Goal: Communication & Community: Share content

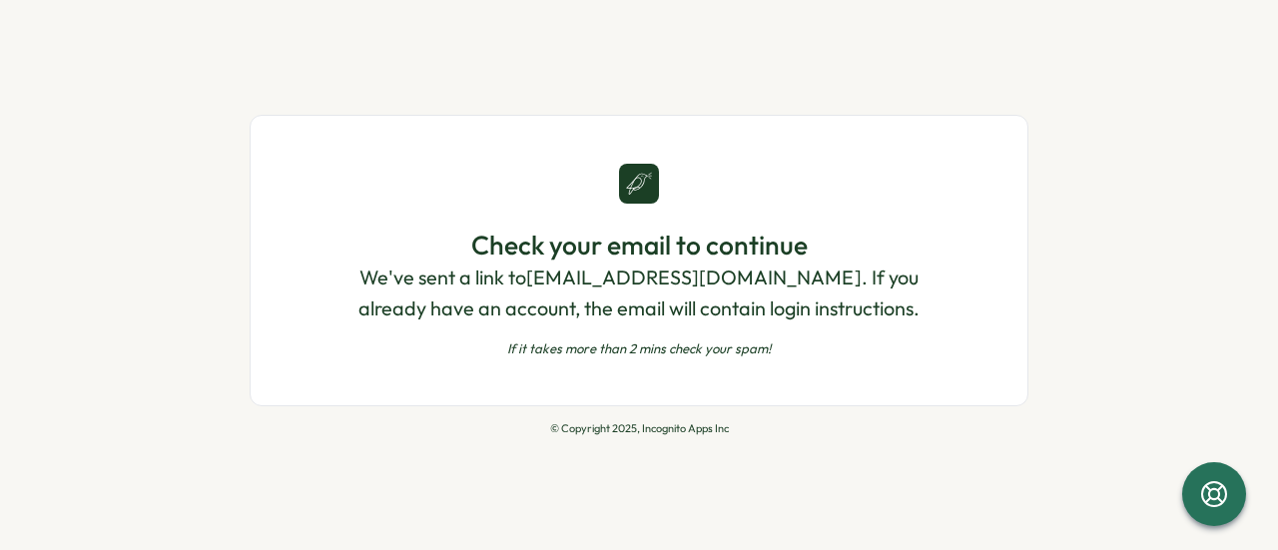
click at [633, 338] on div "Check your email to continue We've sent a link to kbeasley@teksystems.com . If …" at bounding box center [638, 293] width 617 height 130
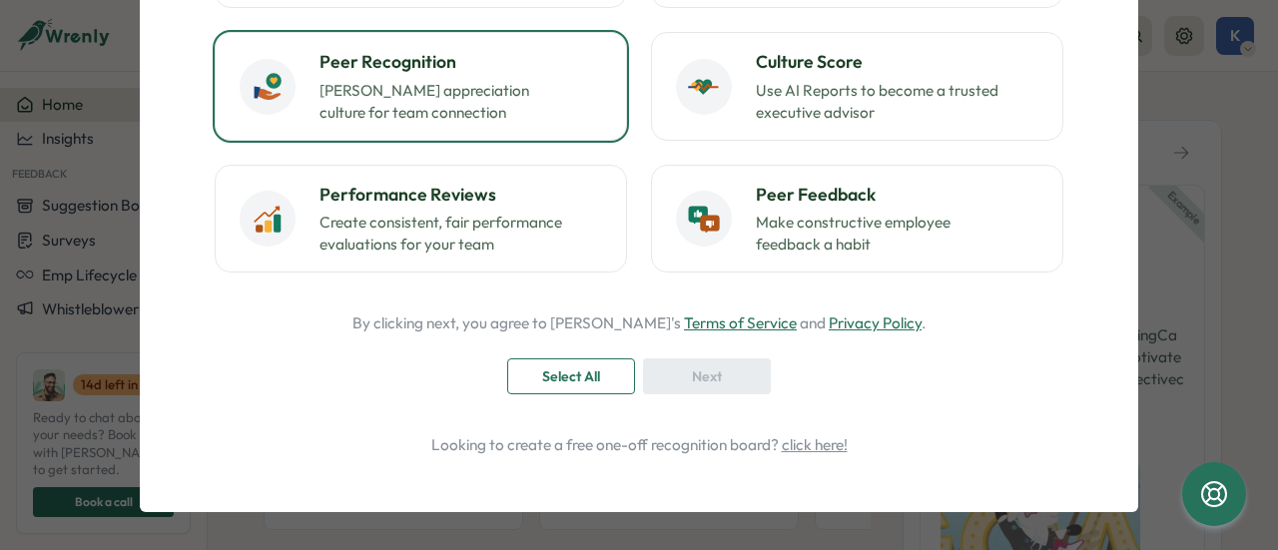
scroll to position [152, 0]
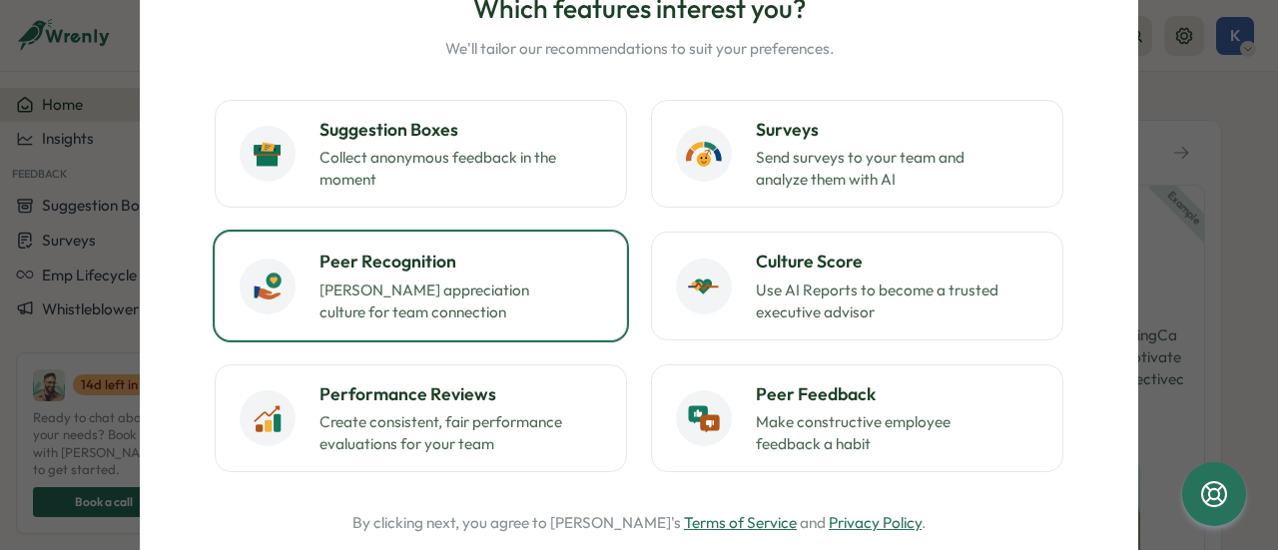
click at [401, 283] on p "Foster appreciation culture for team connection" at bounding box center [444, 302] width 250 height 44
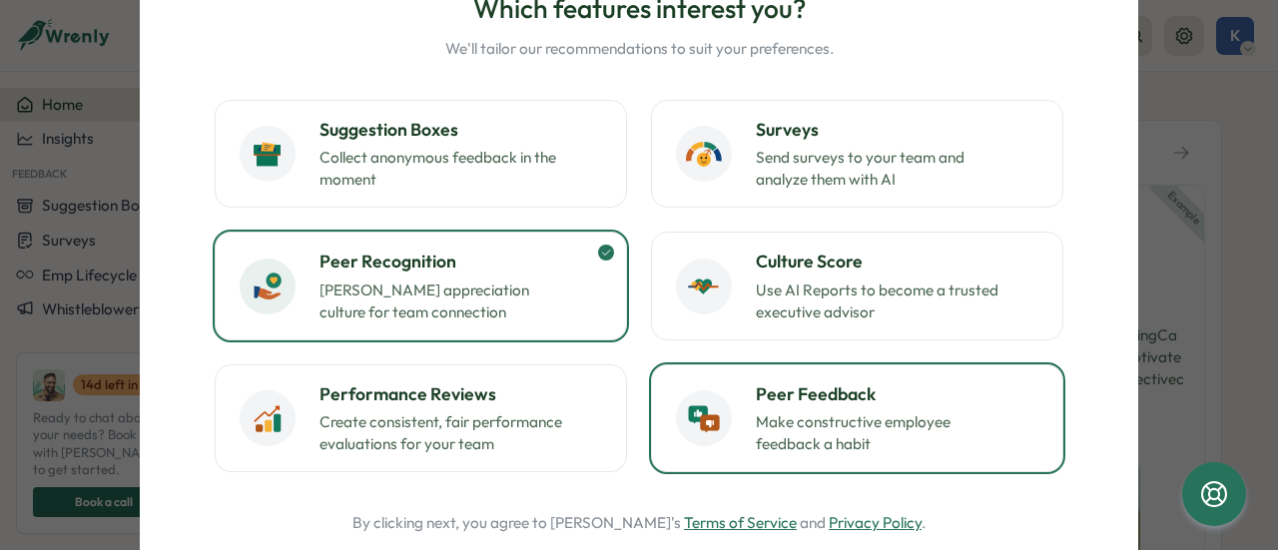
scroll to position [351, 0]
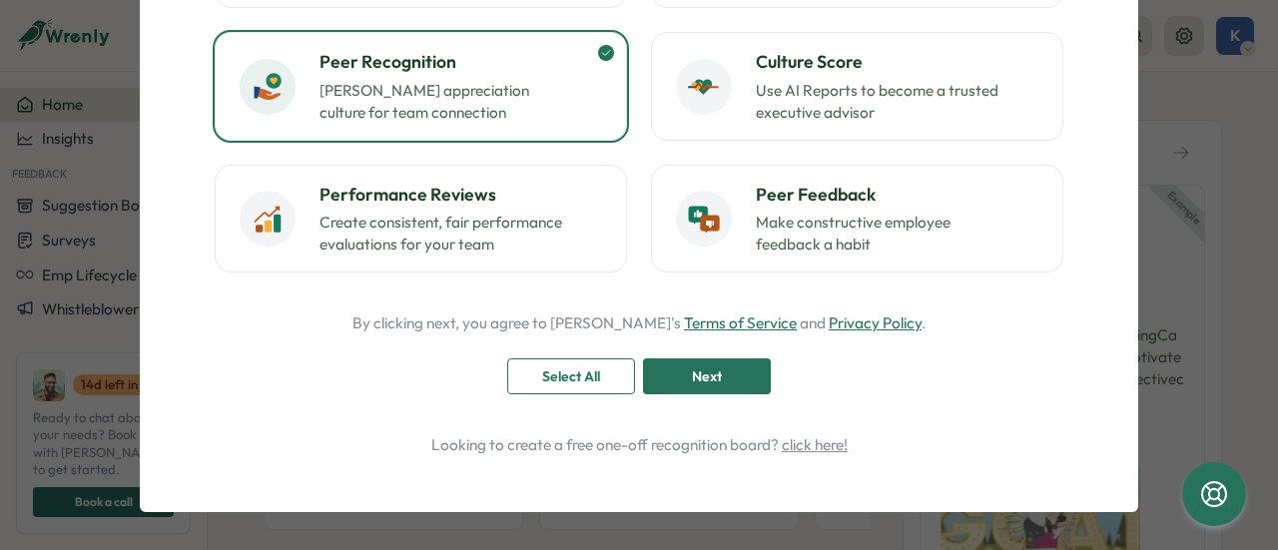
click at [705, 372] on span "Next" at bounding box center [707, 376] width 30 height 34
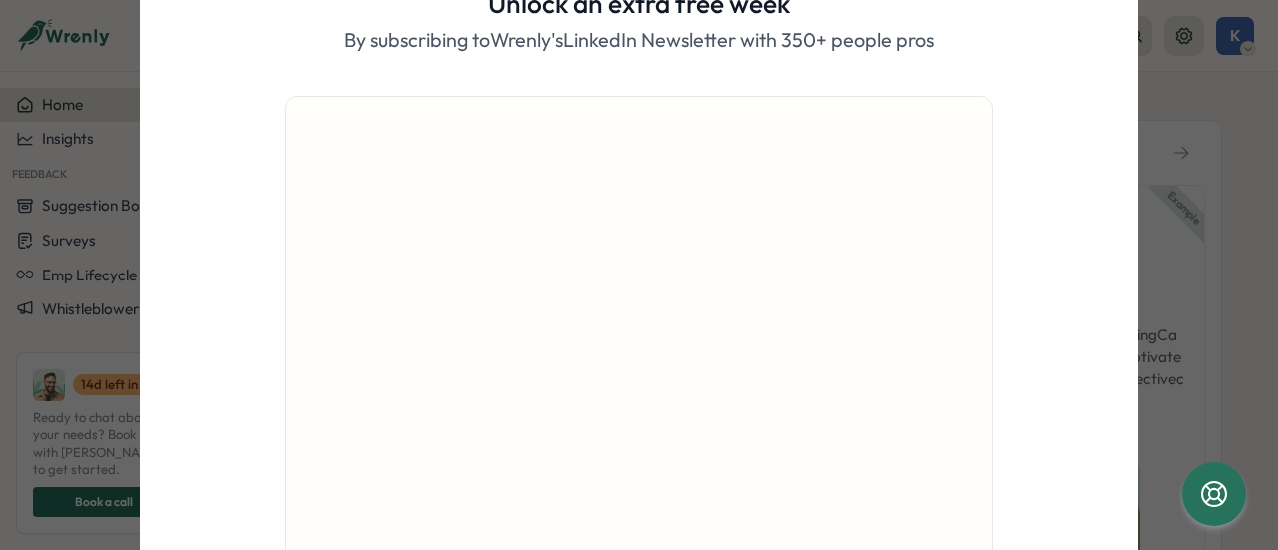
scroll to position [299, 0]
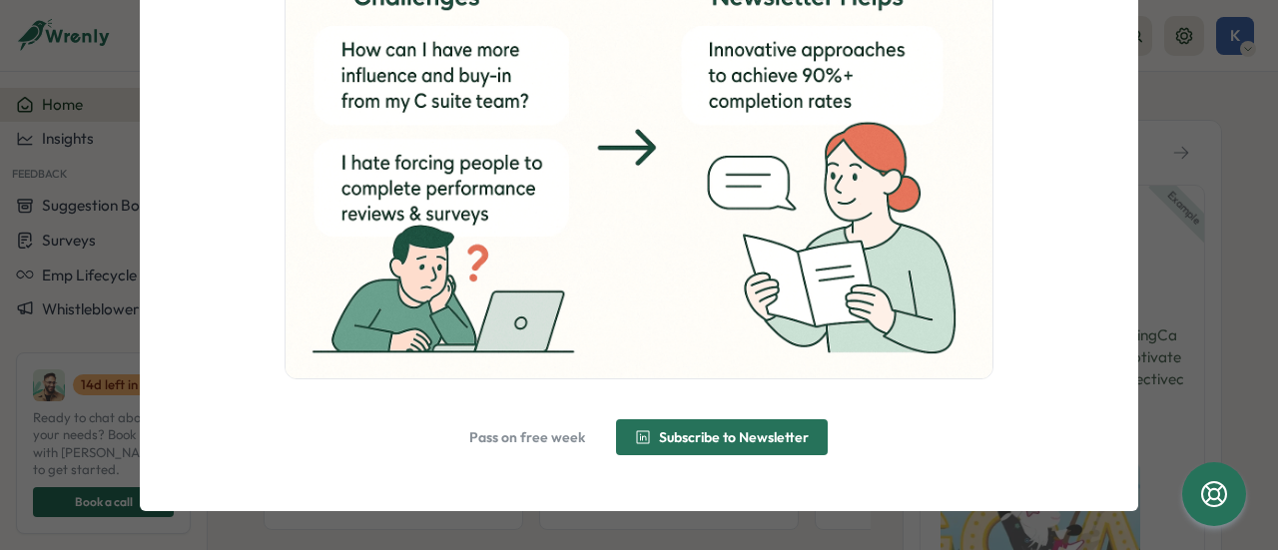
click at [533, 438] on span "Pass on free week" at bounding box center [527, 437] width 116 height 14
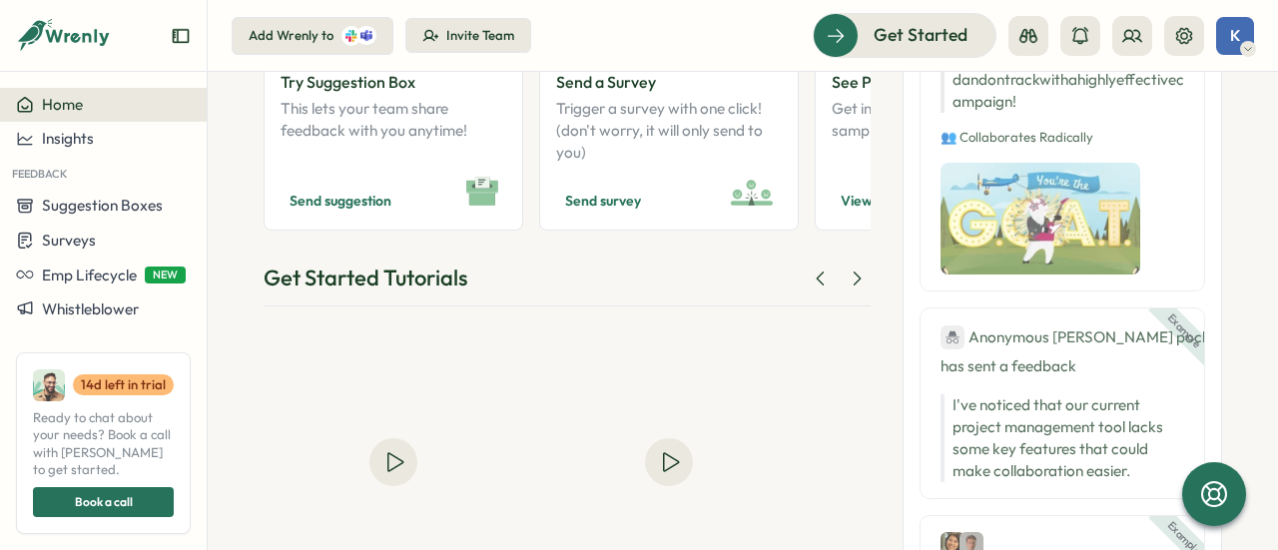
scroll to position [100, 0]
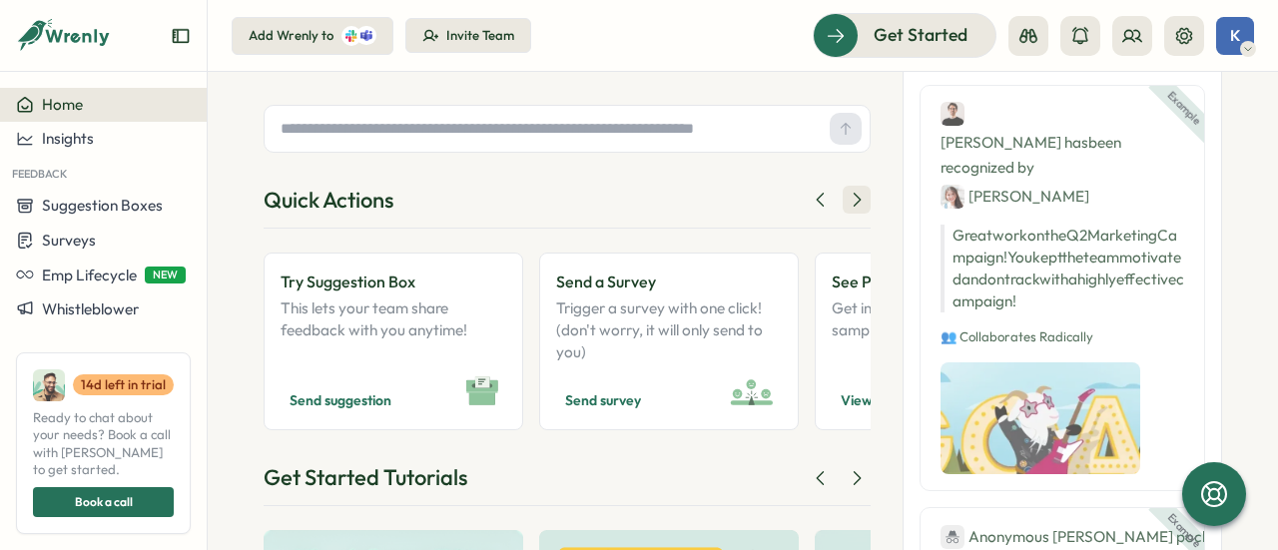
click at [849, 205] on icon at bounding box center [857, 200] width 20 height 20
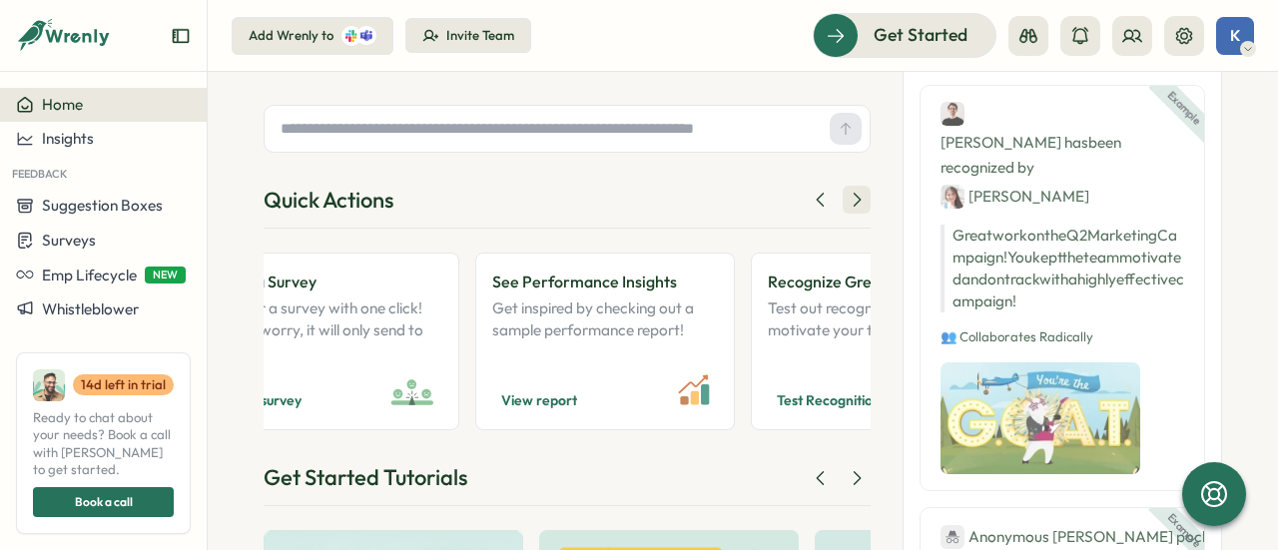
click at [849, 205] on icon at bounding box center [857, 200] width 20 height 20
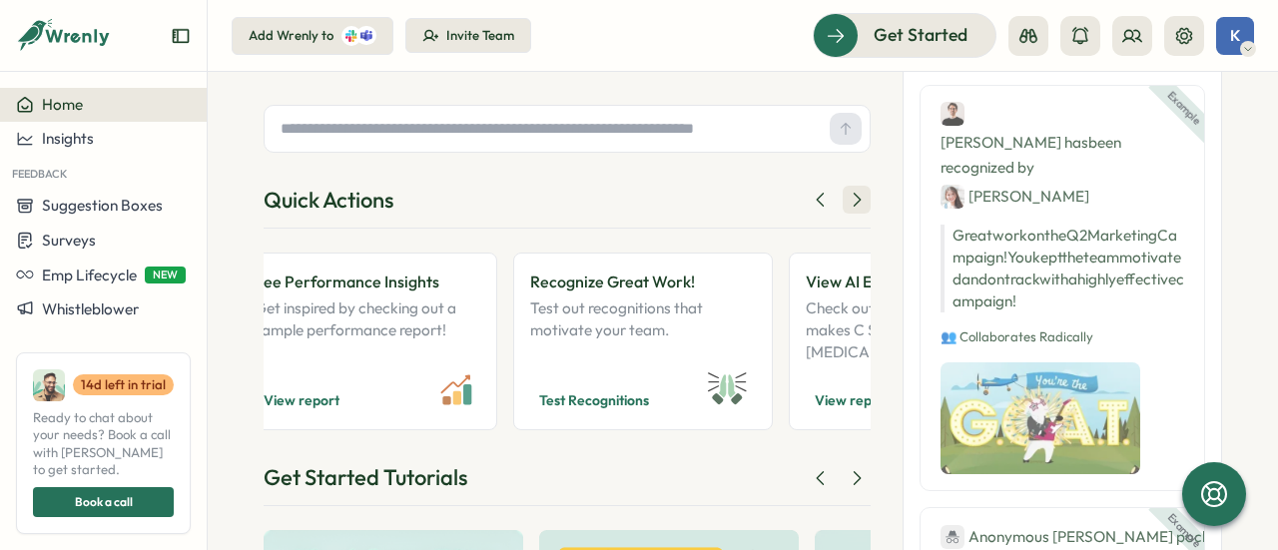
scroll to position [0, 679]
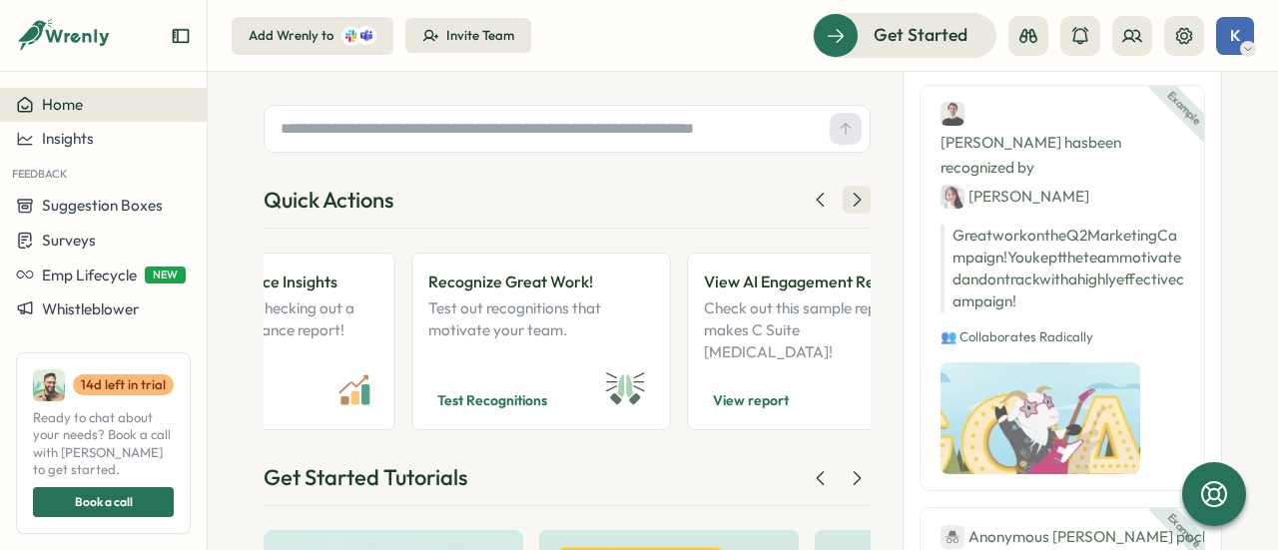
click at [849, 205] on icon at bounding box center [857, 200] width 20 height 20
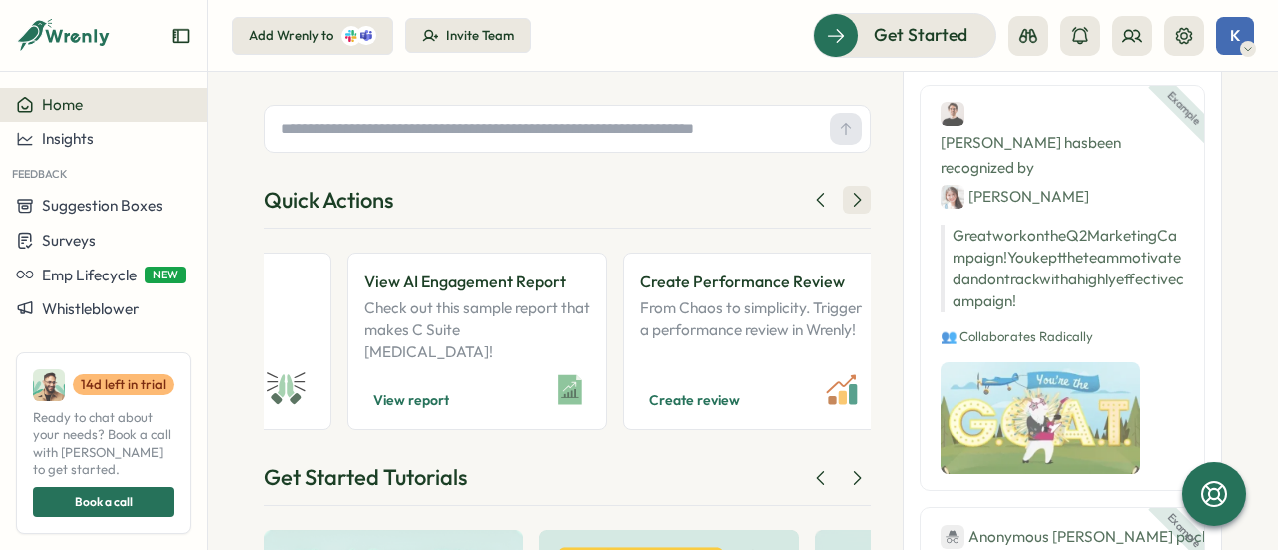
click at [849, 205] on icon at bounding box center [857, 200] width 20 height 20
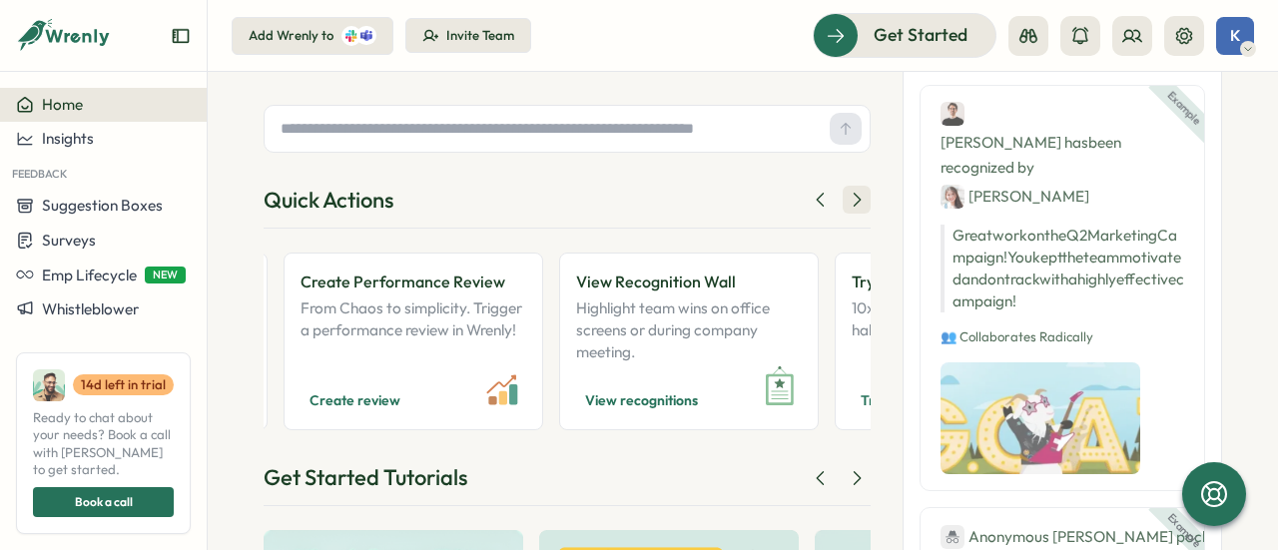
click at [849, 205] on icon at bounding box center [857, 200] width 20 height 20
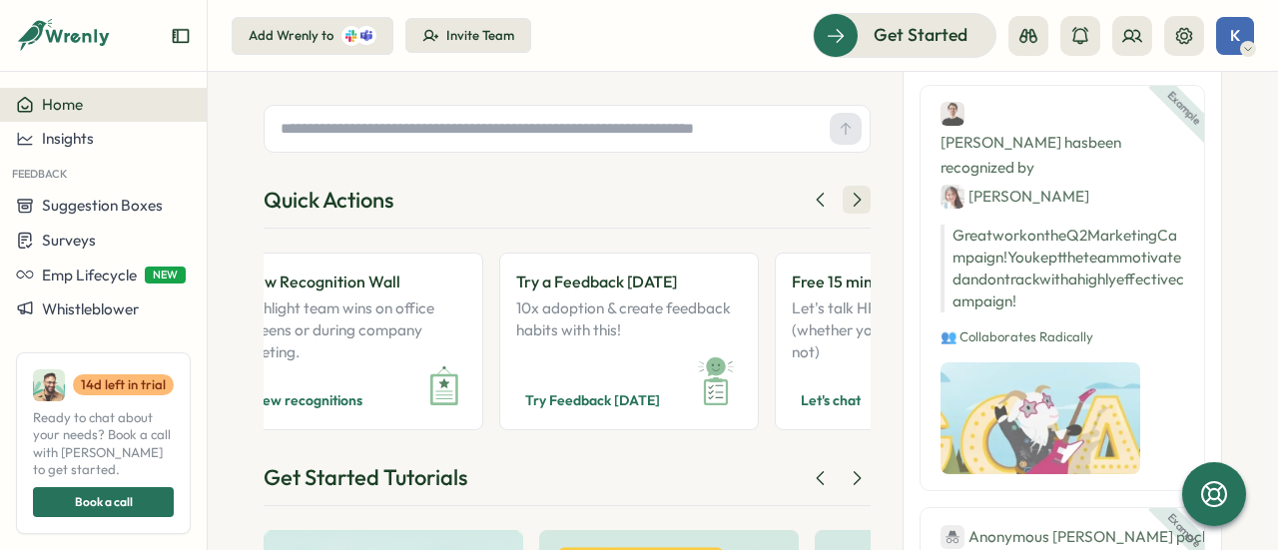
scroll to position [0, 1697]
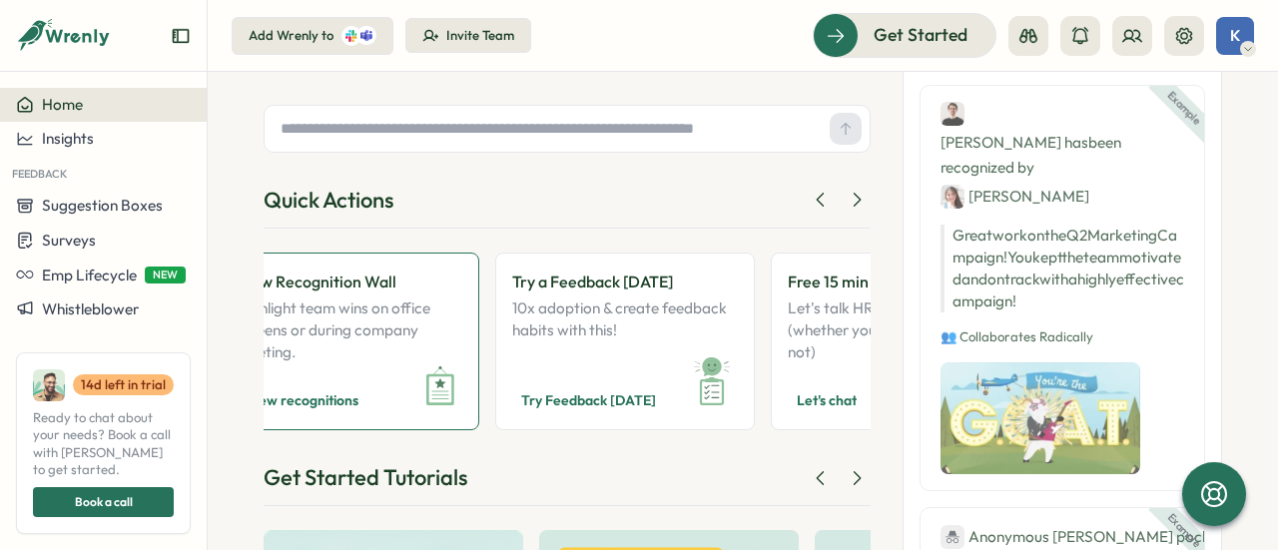
click at [352, 333] on p "Highlight team wins on office screens or during company meeting." at bounding box center [350, 330] width 226 height 66
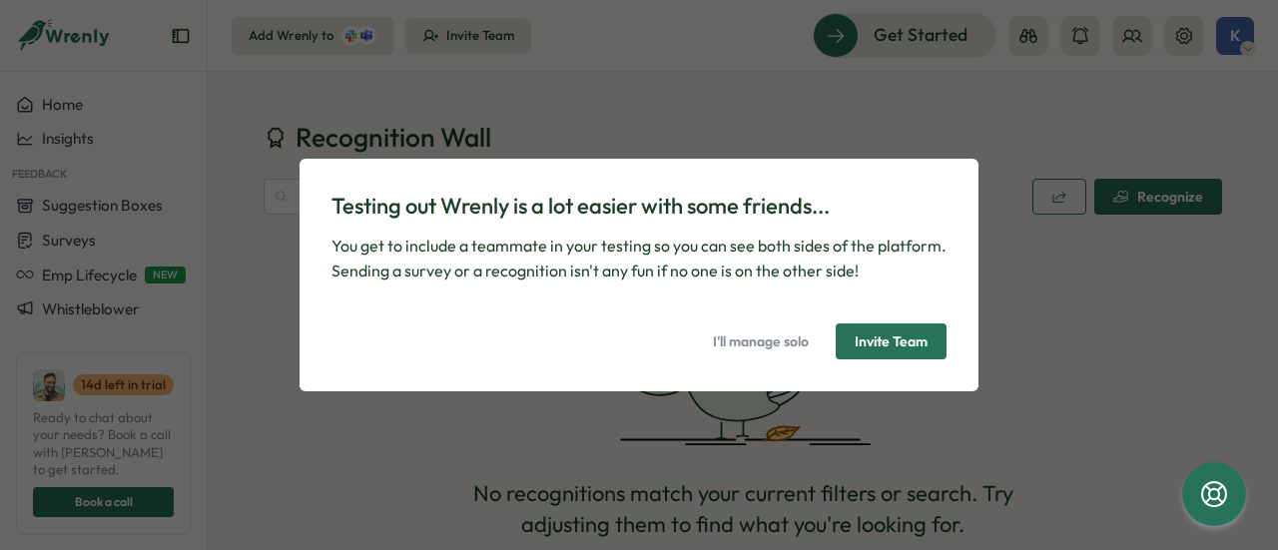
click at [897, 334] on span "Invite Team" at bounding box center [891, 341] width 73 height 34
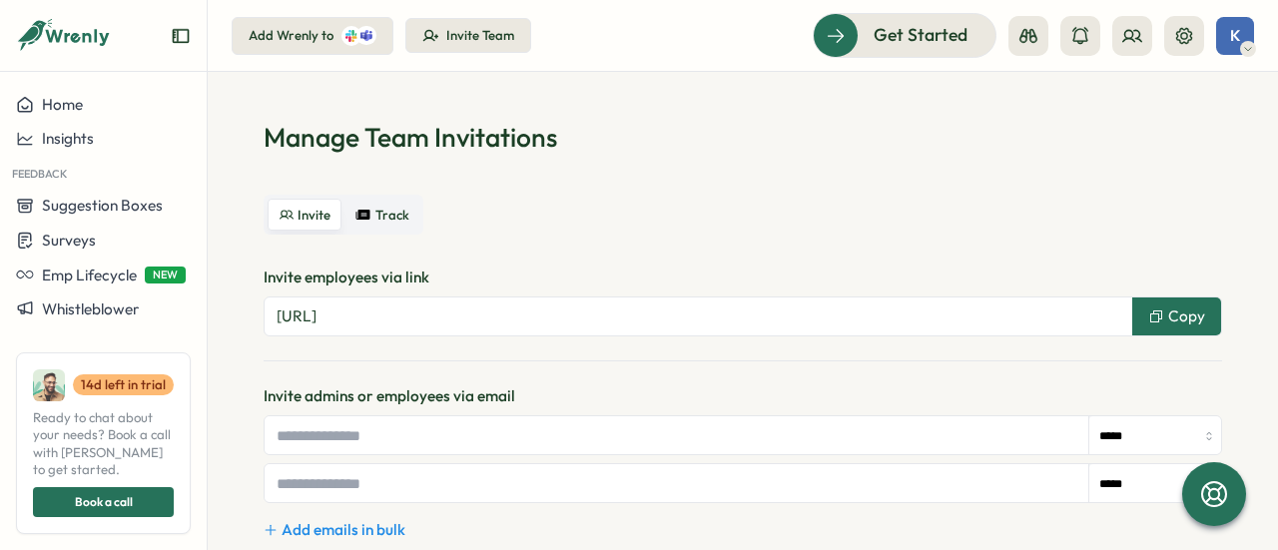
scroll to position [138, 0]
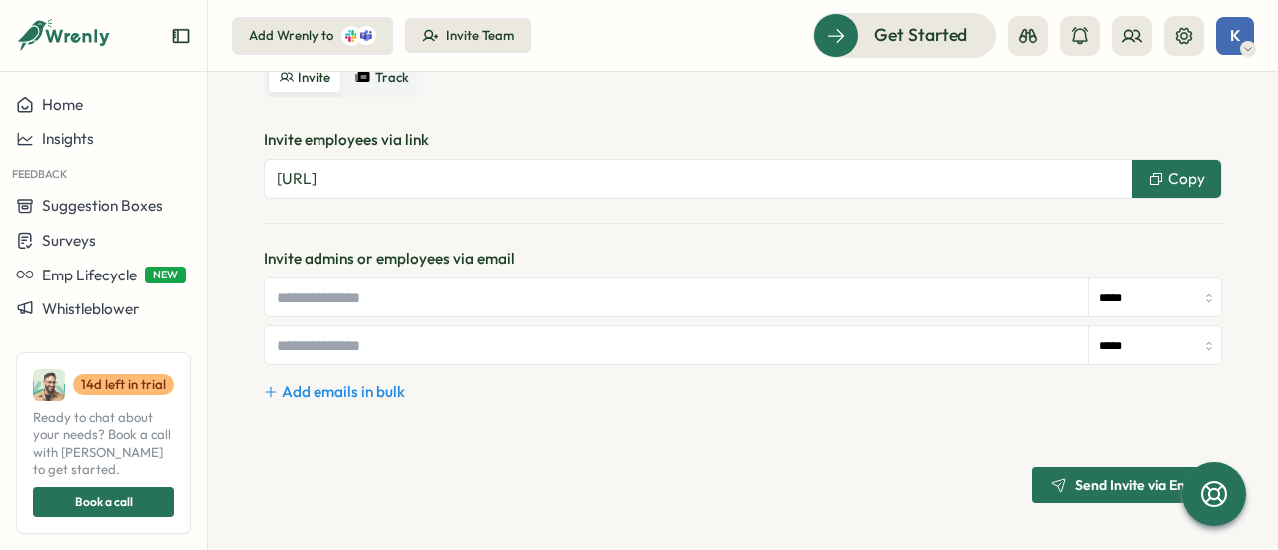
click at [559, 300] on input "text" at bounding box center [677, 298] width 825 height 38
type input "*****"
drag, startPoint x: 344, startPoint y: 297, endPoint x: 244, endPoint y: 301, distance: 100.9
click at [244, 301] on section "Manage Team Invitations Invite Track Invite employees via link https://app.wren…" at bounding box center [743, 311] width 1070 height 478
paste input "**********"
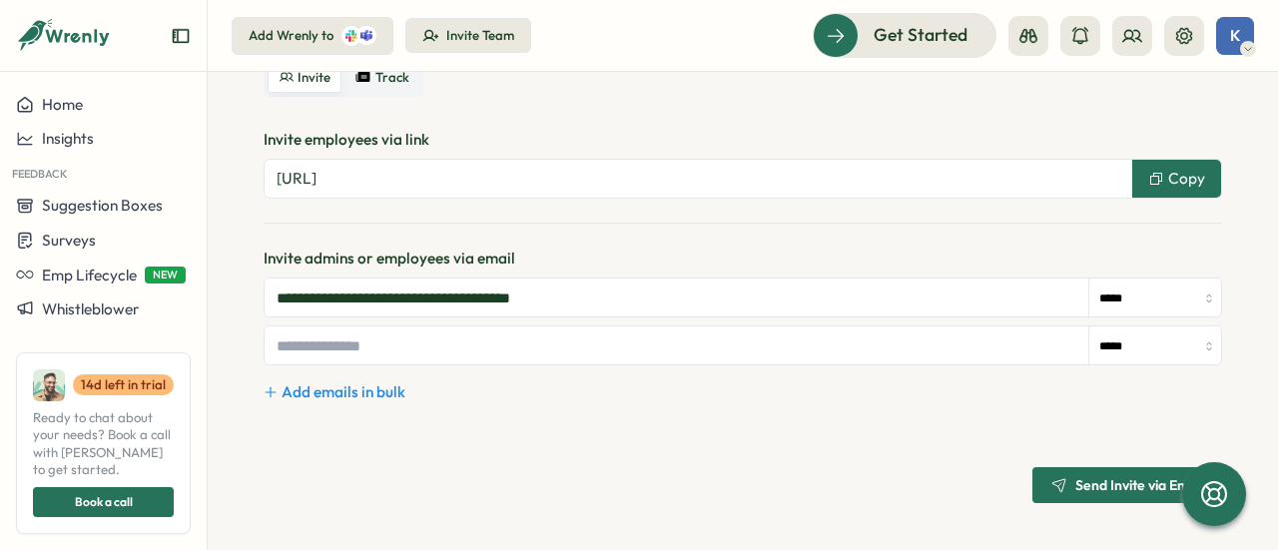
click at [1086, 488] on span "Send Invite via Email" at bounding box center [1139, 485] width 128 height 14
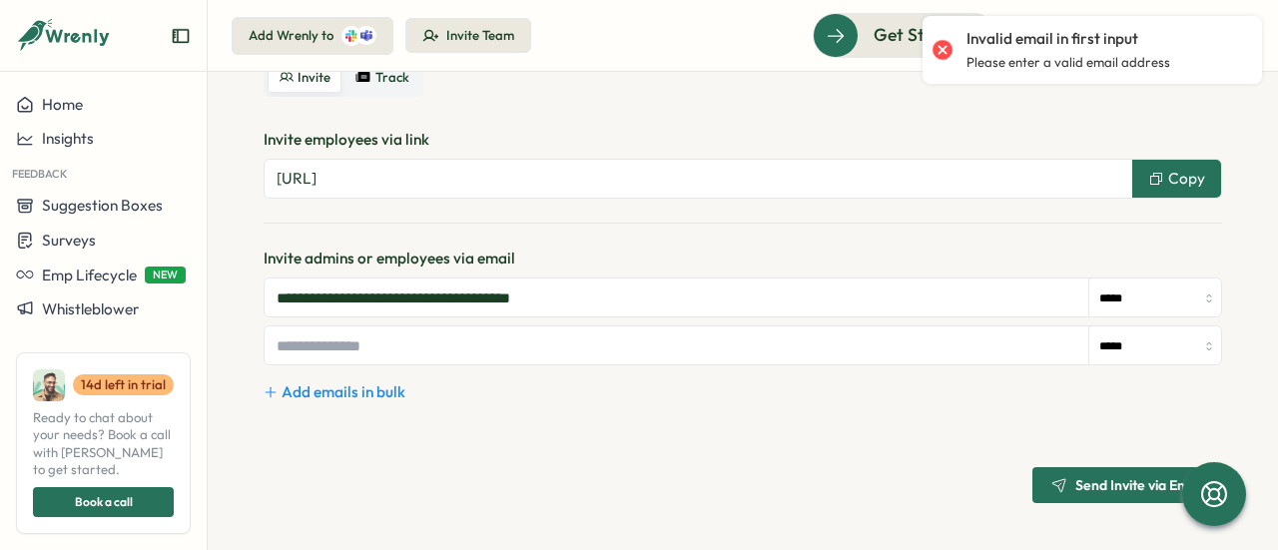
click at [601, 287] on input "**********" at bounding box center [677, 298] width 825 height 38
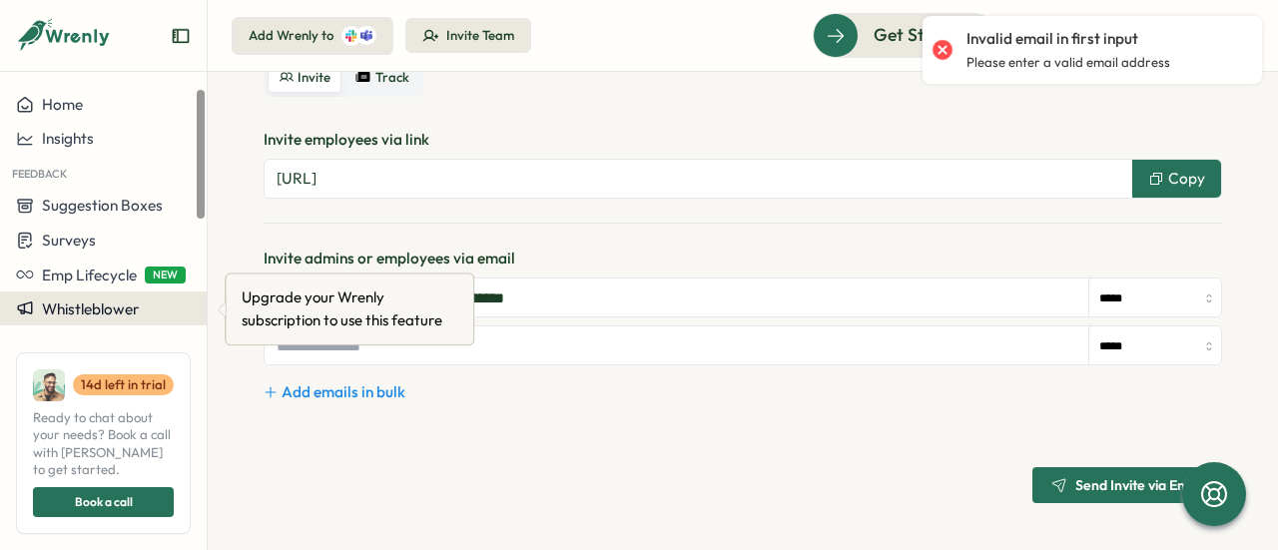
drag, startPoint x: 391, startPoint y: 295, endPoint x: 139, endPoint y: 273, distance: 253.6
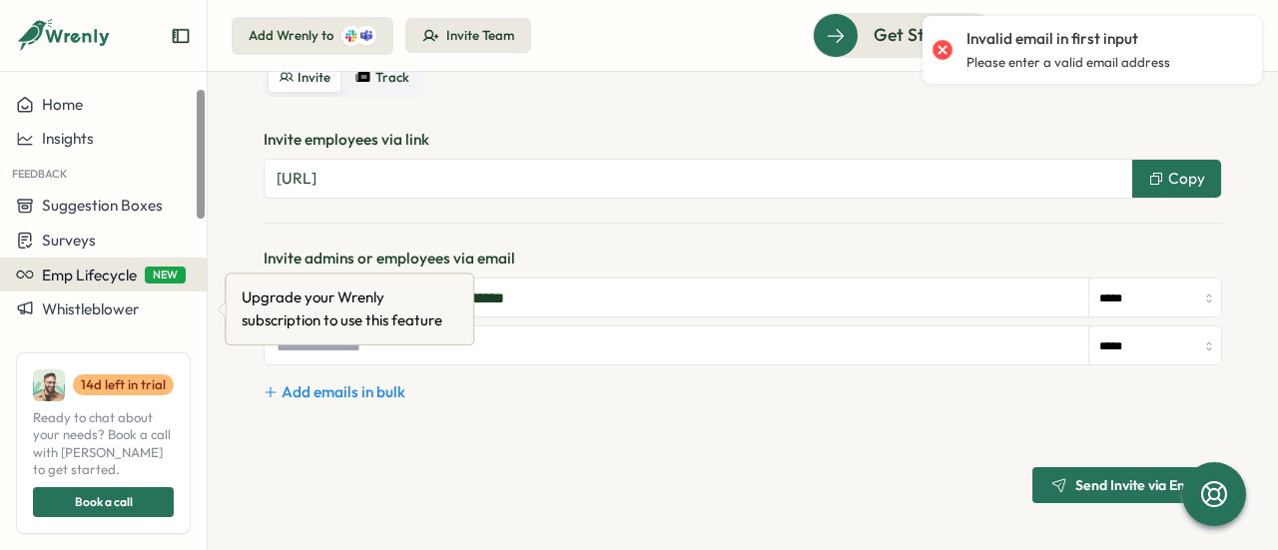
click at [162, 292] on div "**********" at bounding box center [639, 275] width 1278 height 550
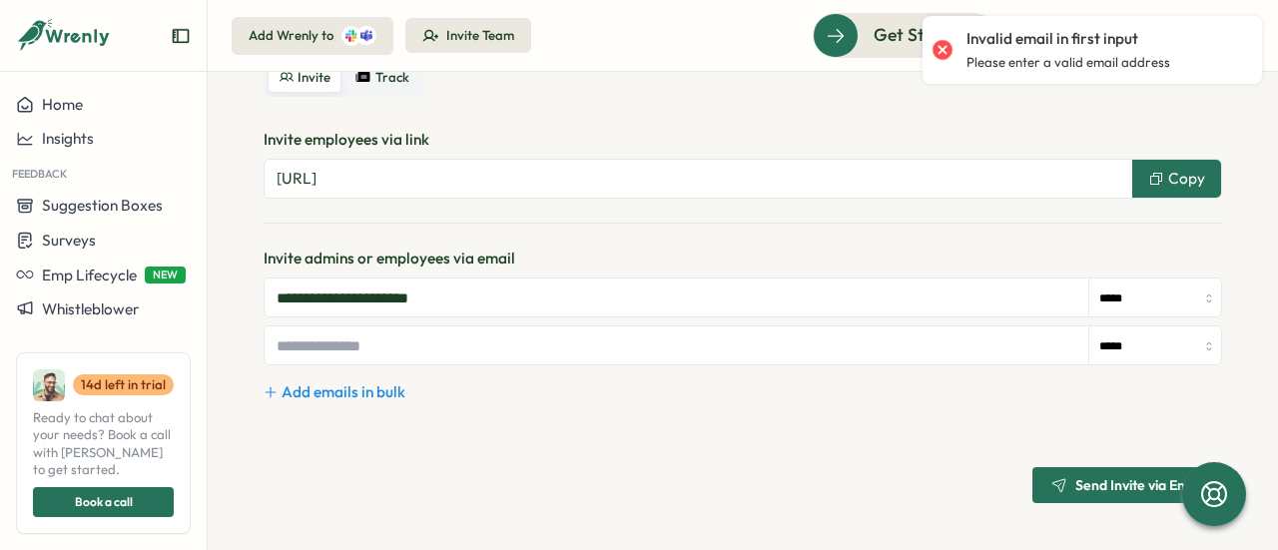
type input "**********"
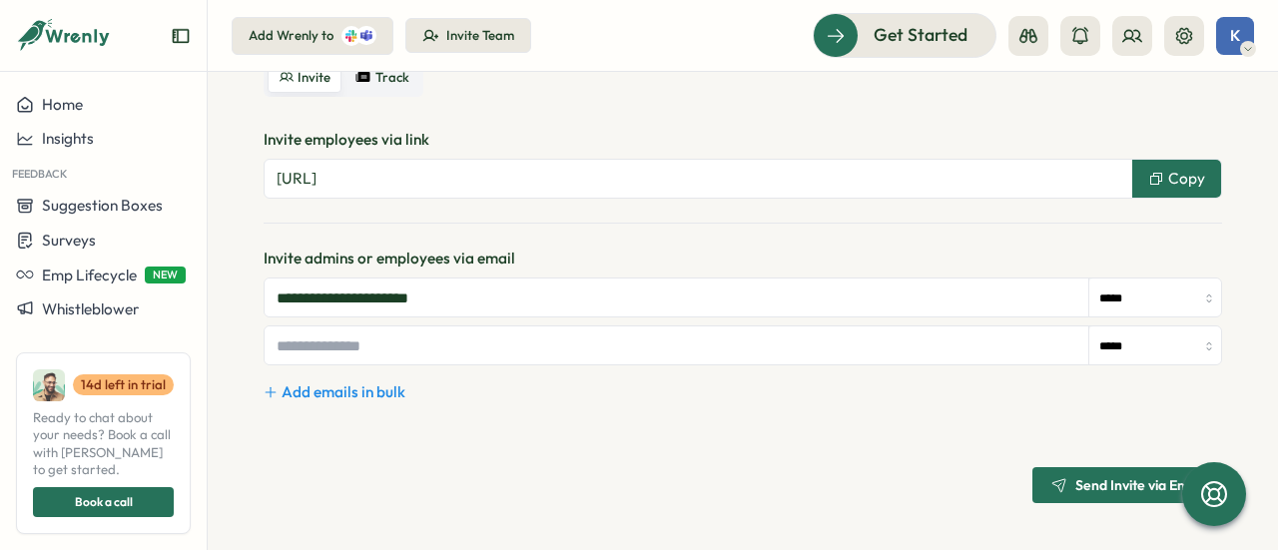
click at [571, 287] on input "**********" at bounding box center [677, 298] width 825 height 38
click at [1193, 289] on input "*****" at bounding box center [1155, 299] width 132 height 40
click at [1096, 483] on span "Send Invite via Email" at bounding box center [1139, 485] width 128 height 14
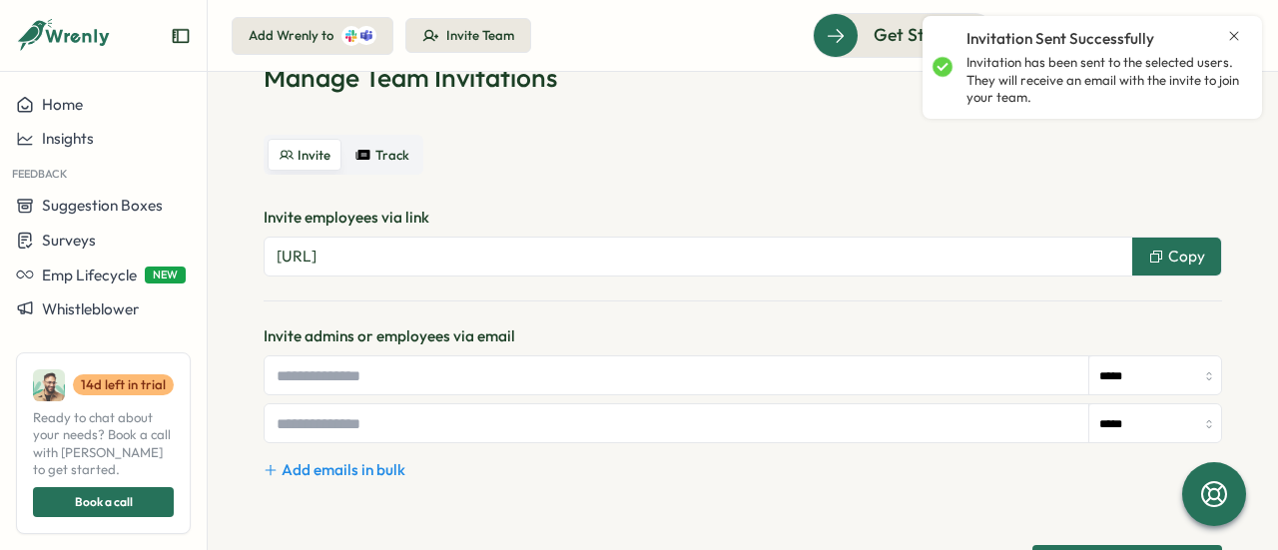
scroll to position [0, 0]
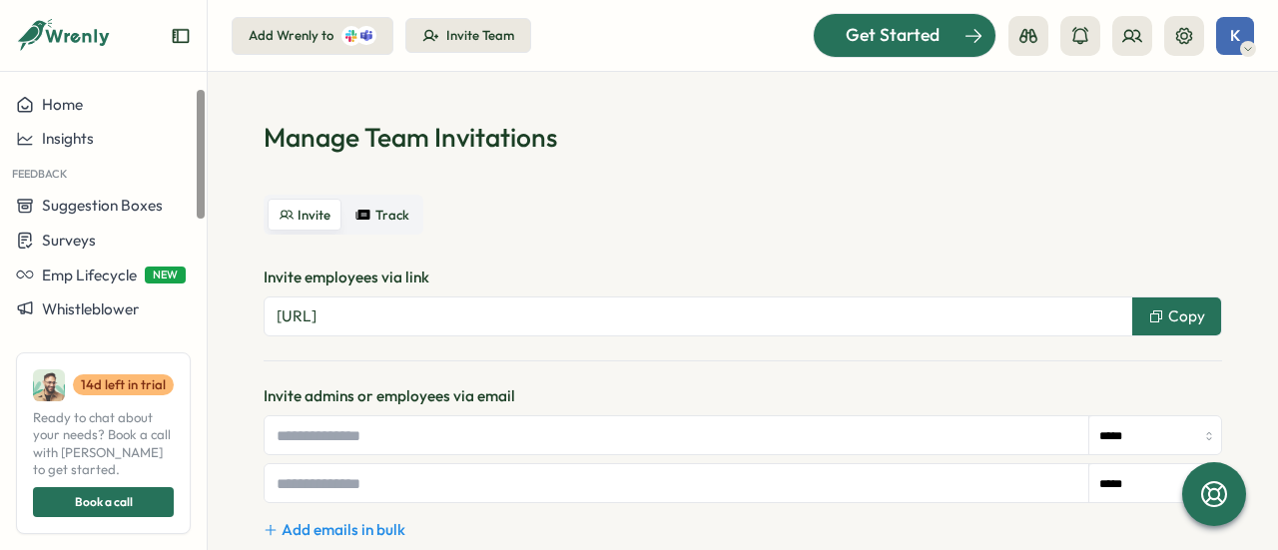
click at [880, 33] on span "Get Started" at bounding box center [893, 35] width 94 height 26
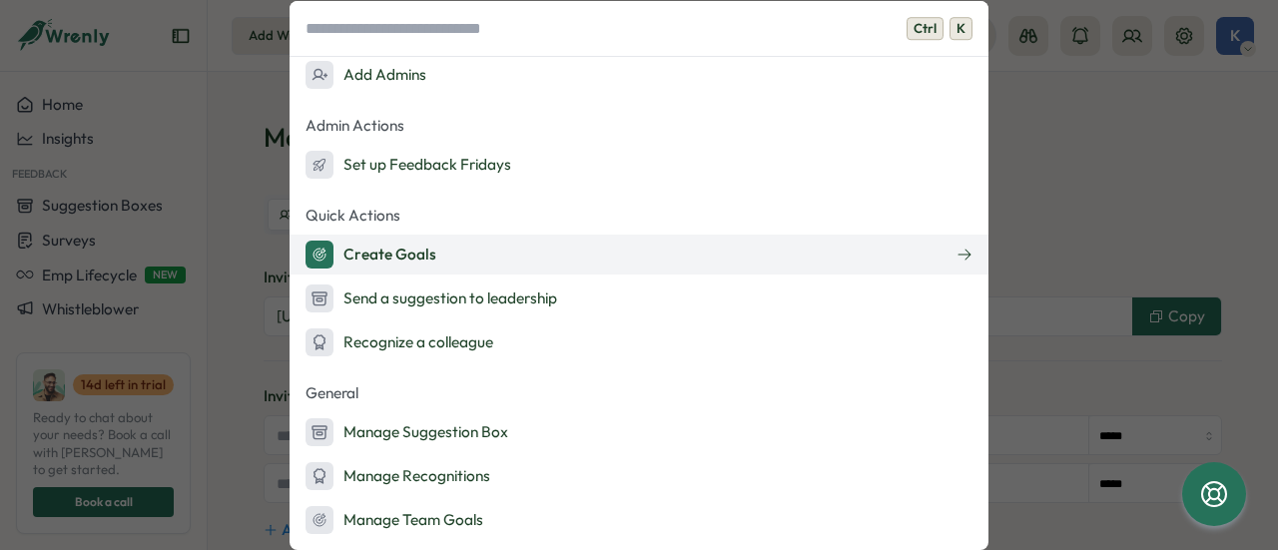
scroll to position [200, 0]
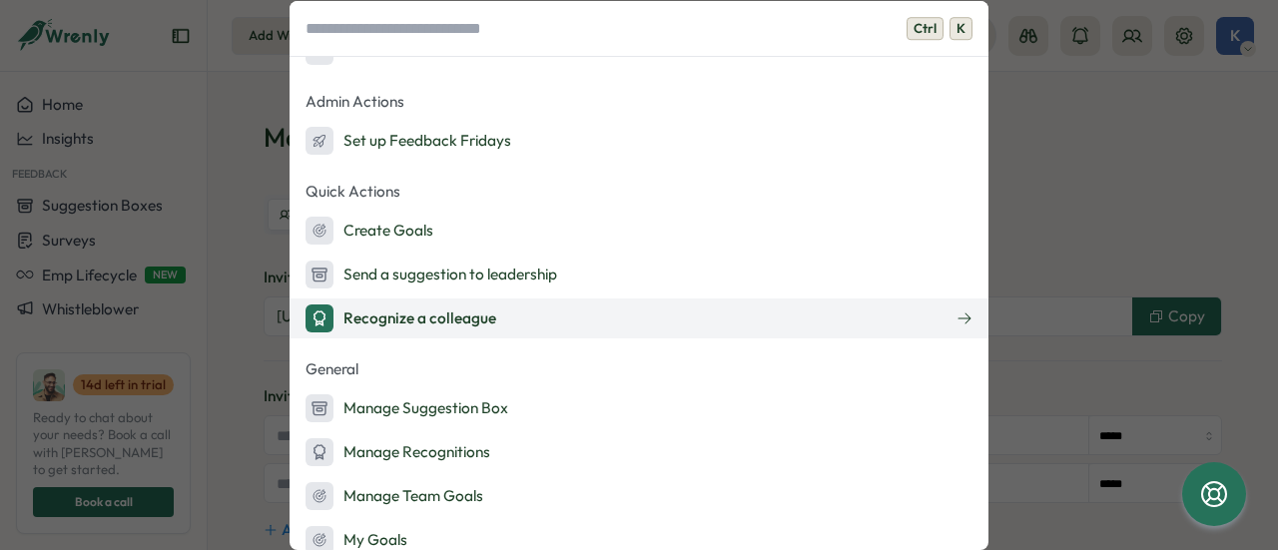
click at [451, 322] on div "Recognize a colleague" at bounding box center [400, 318] width 191 height 28
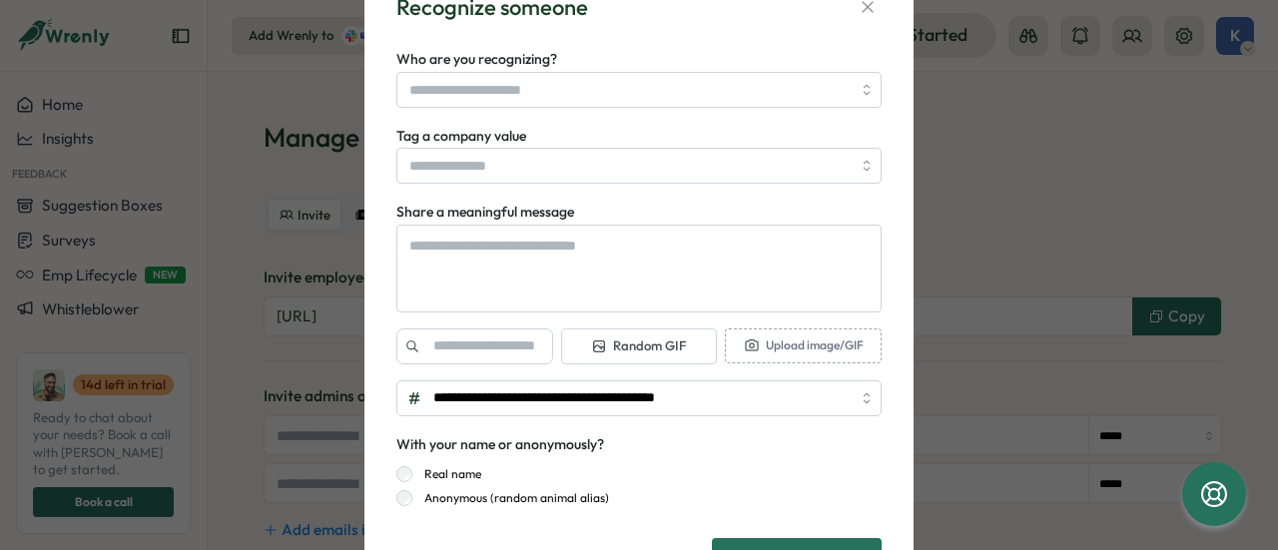
scroll to position [176, 0]
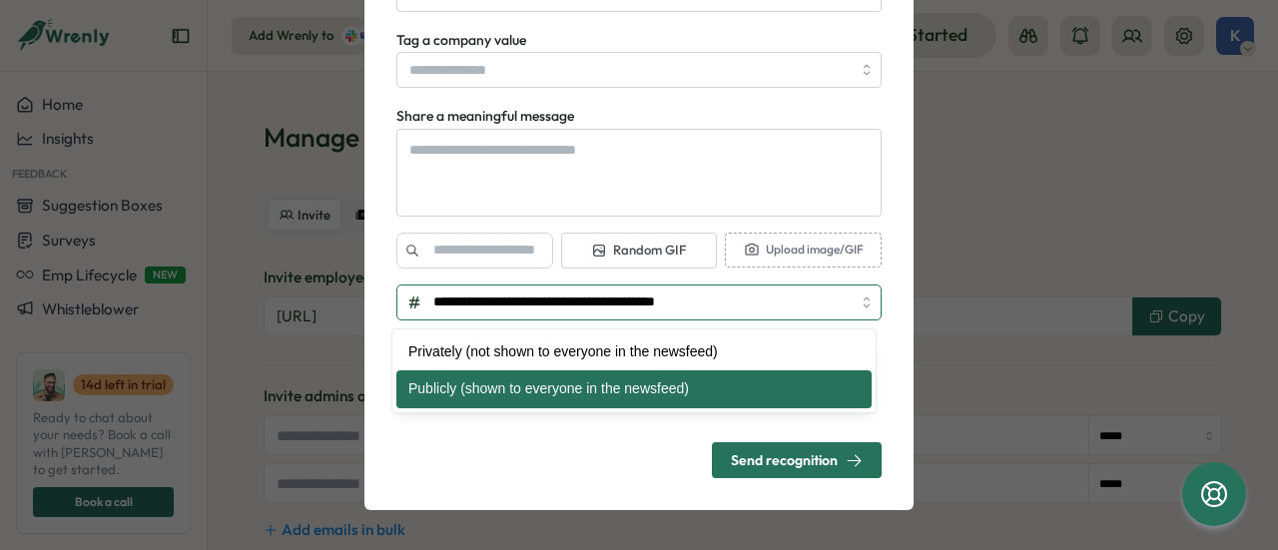
click at [613, 302] on input "**********" at bounding box center [638, 303] width 485 height 36
click at [571, 458] on form "**********" at bounding box center [638, 215] width 485 height 528
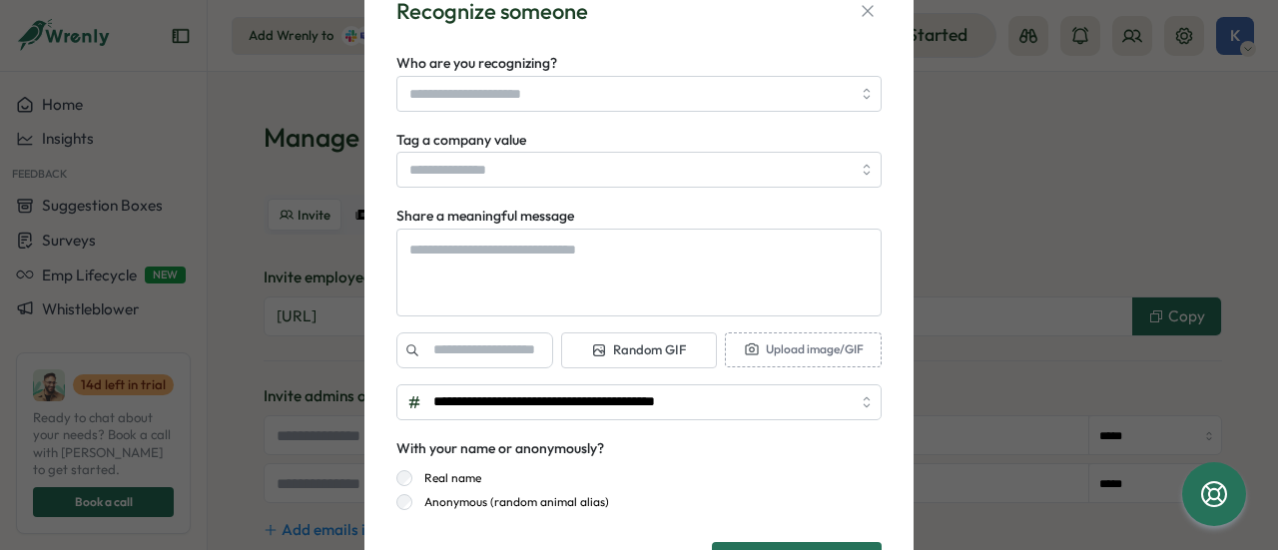
scroll to position [0, 0]
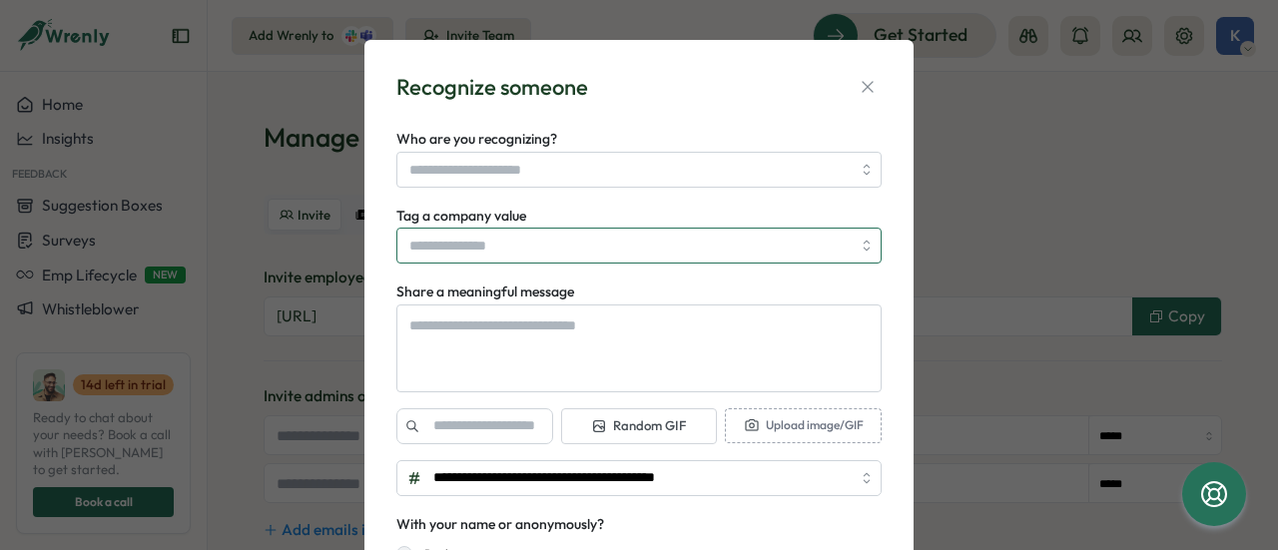
type textarea "*"
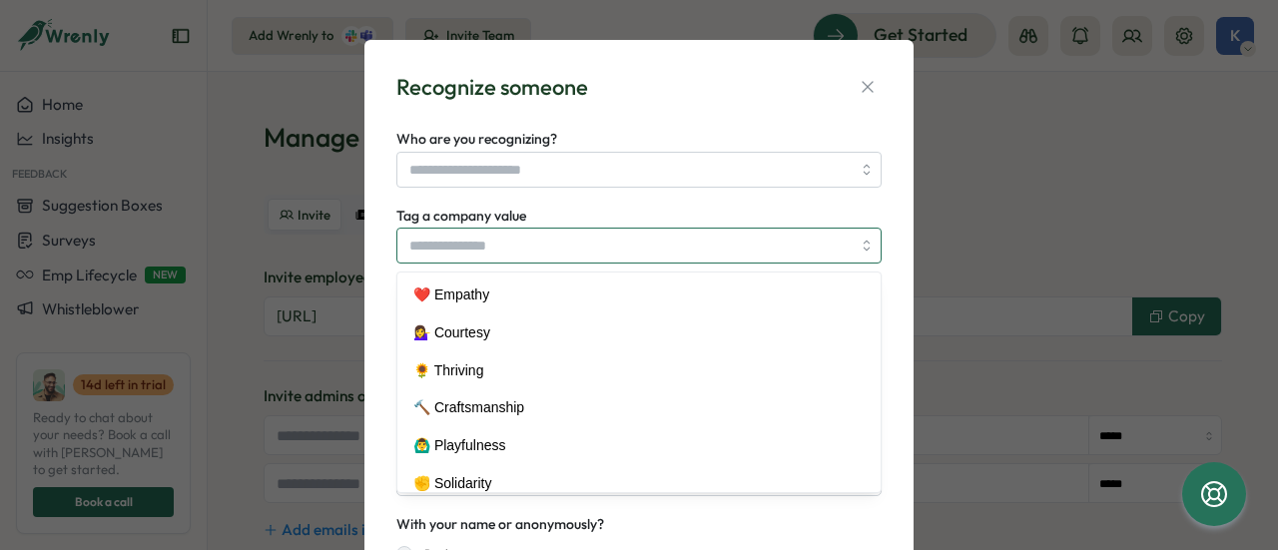
click at [497, 243] on input "Tag a company value" at bounding box center [638, 246] width 485 height 36
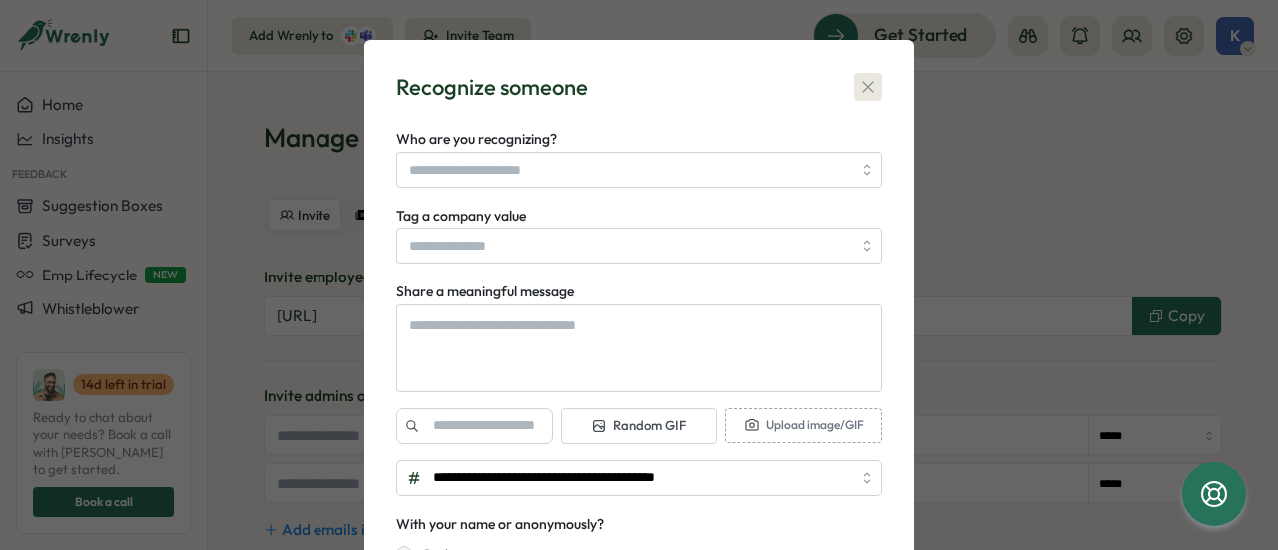
click at [867, 82] on icon "button" at bounding box center [868, 87] width 20 height 20
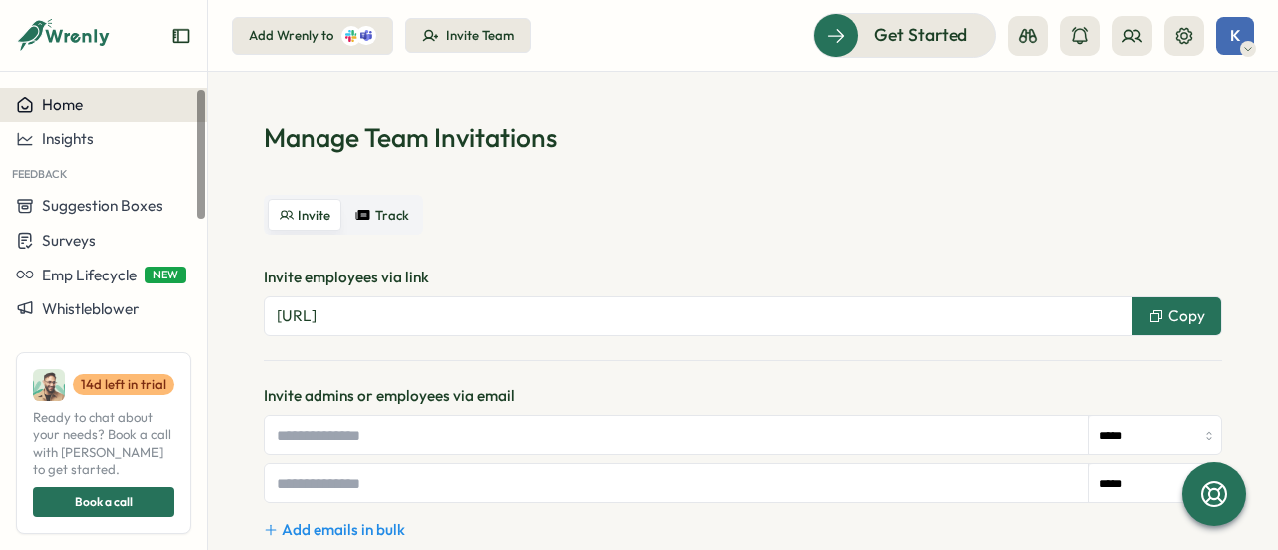
click at [135, 108] on div "Home" at bounding box center [103, 105] width 175 height 18
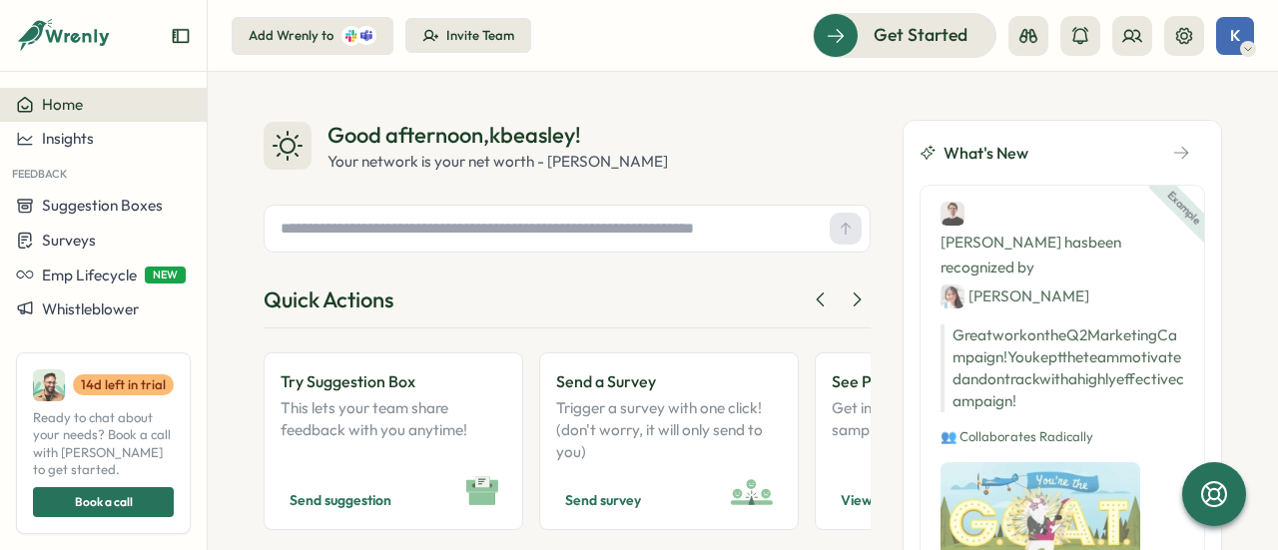
click at [364, 229] on input "text" at bounding box center [547, 229] width 549 height 30
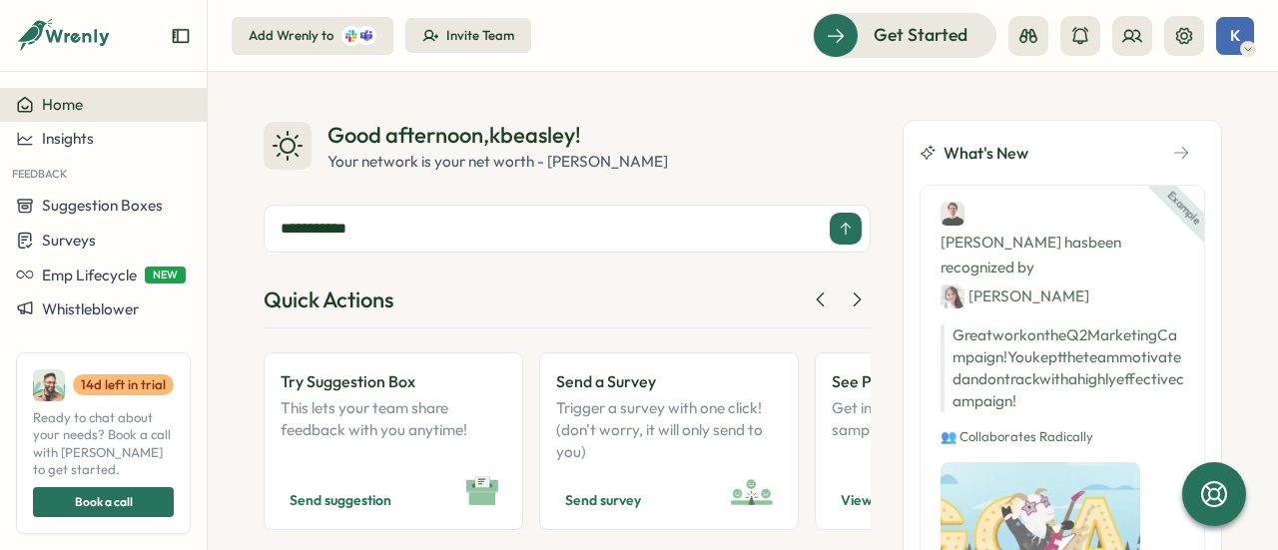
type input "**********"
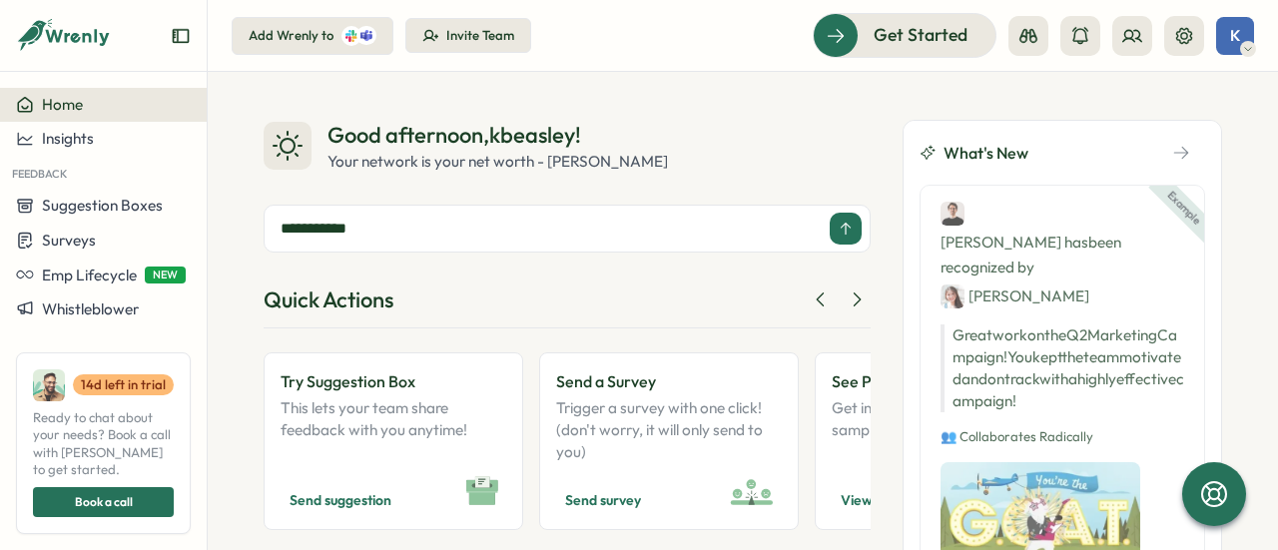
click at [838, 229] on icon at bounding box center [846, 229] width 16 height 16
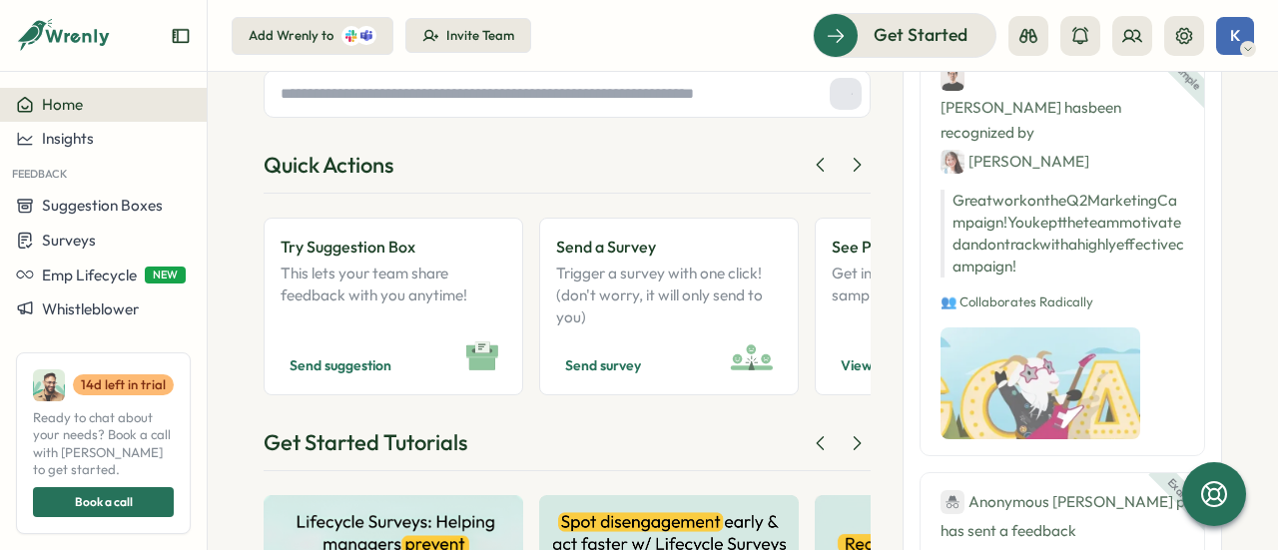
scroll to position [200, 0]
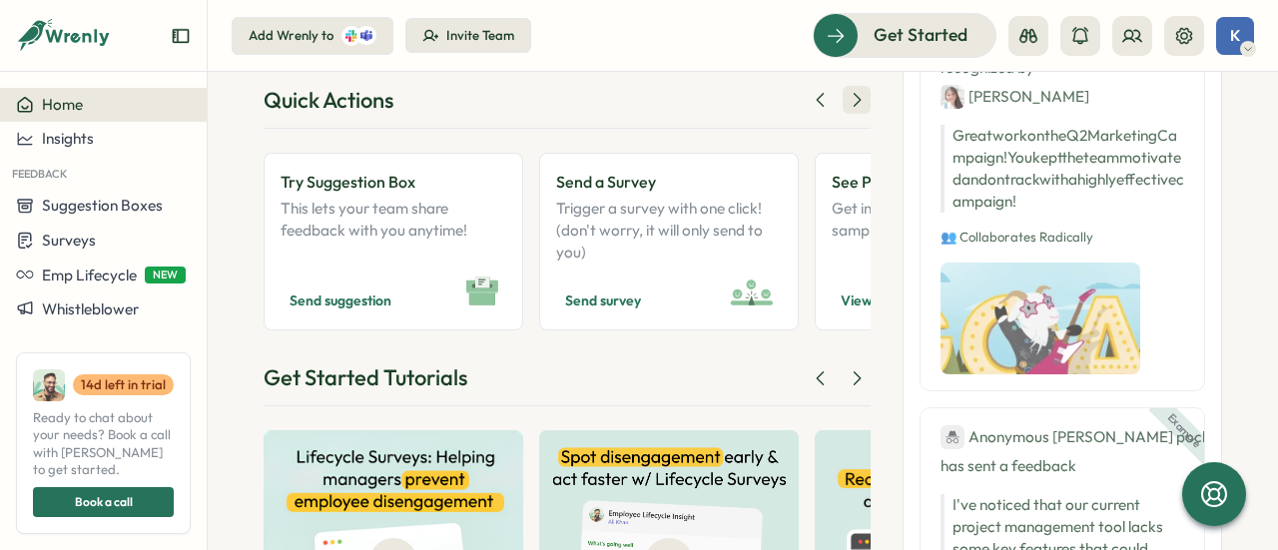
click at [847, 95] on icon at bounding box center [857, 100] width 20 height 20
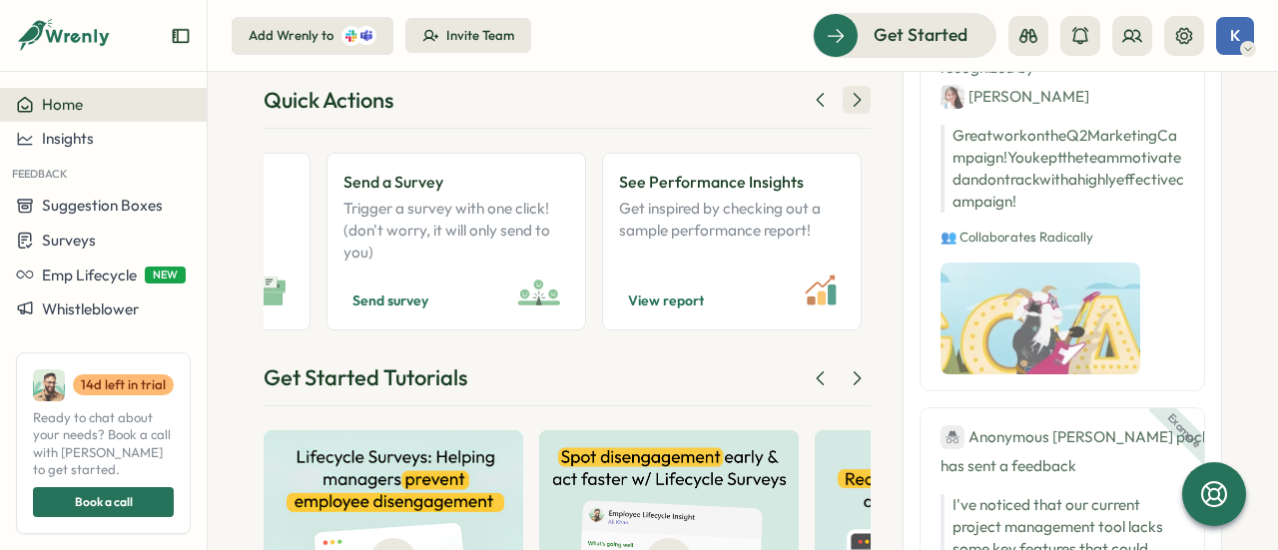
scroll to position [0, 339]
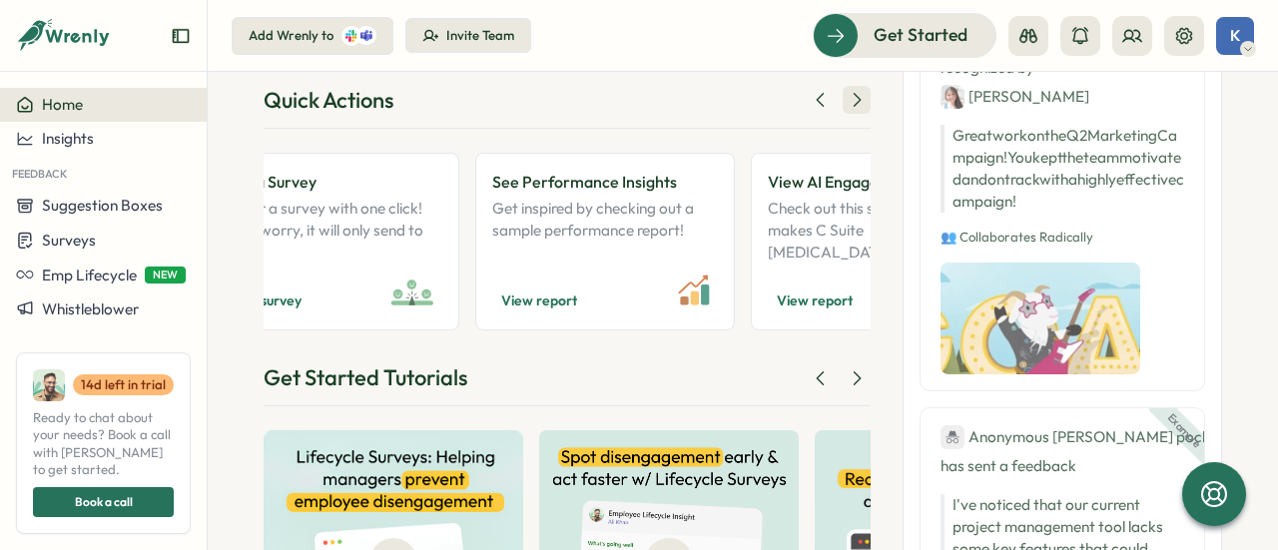
click at [847, 95] on icon at bounding box center [857, 100] width 20 height 20
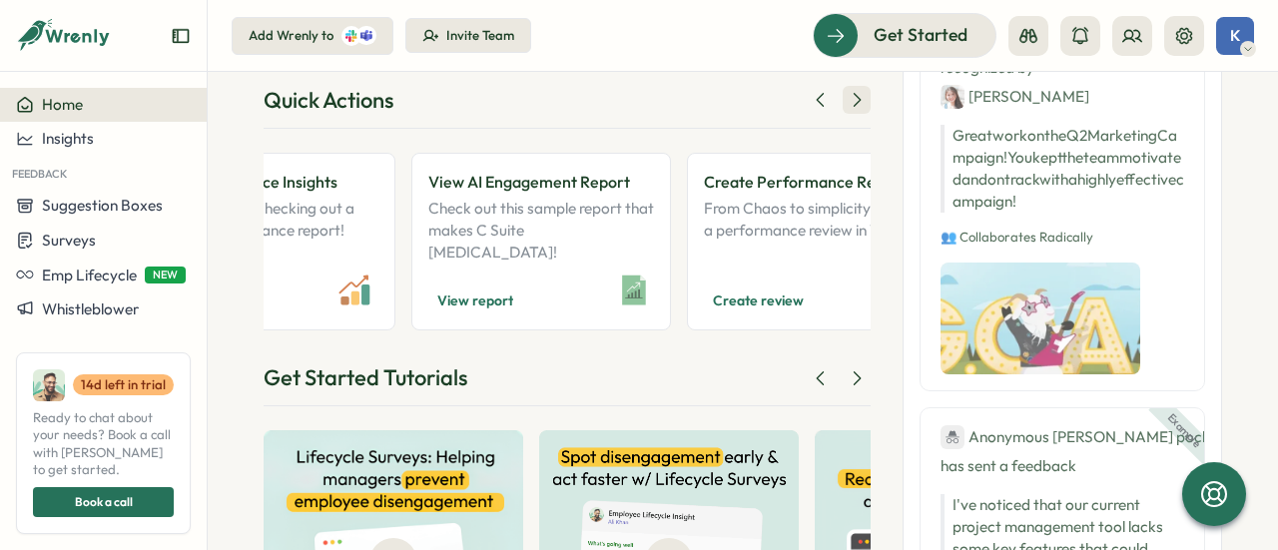
click at [848, 96] on icon at bounding box center [857, 100] width 20 height 20
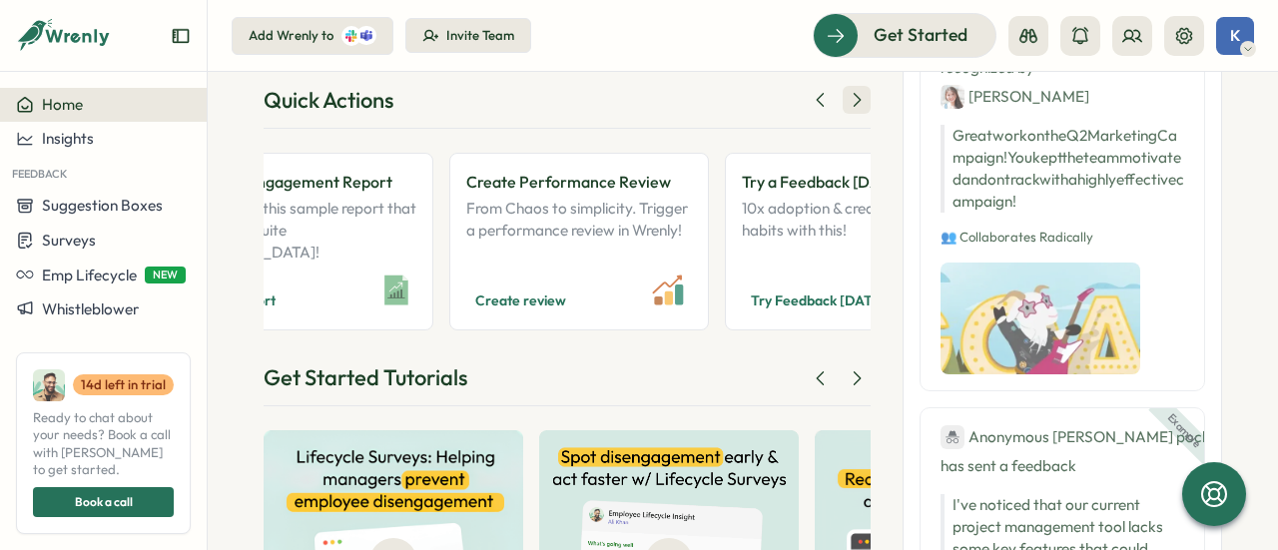
scroll to position [0, 1018]
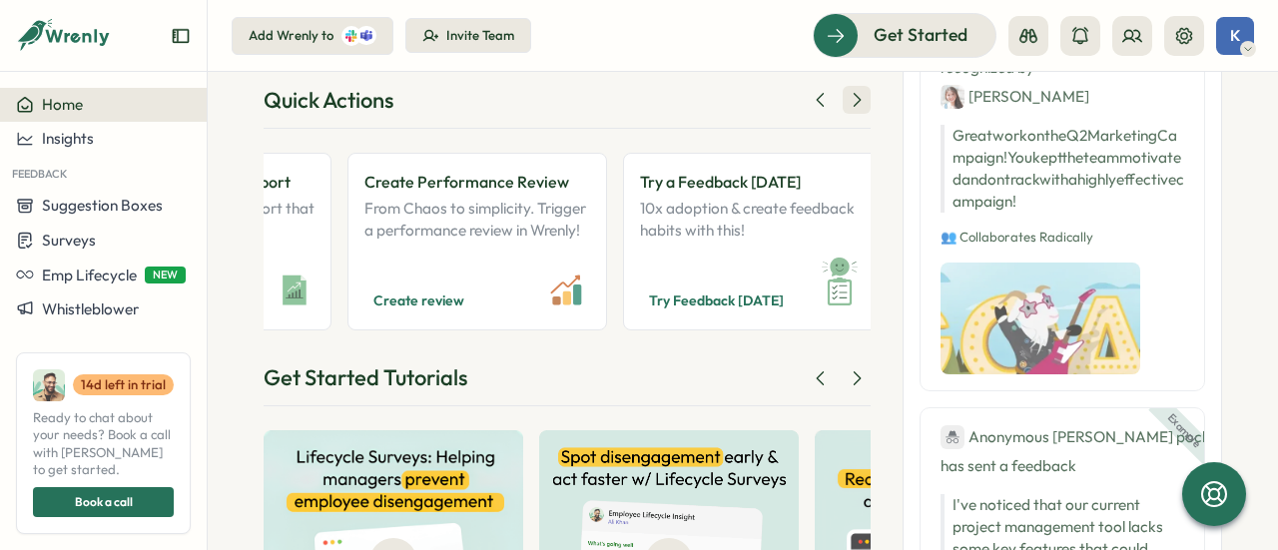
click at [848, 96] on icon at bounding box center [857, 100] width 20 height 20
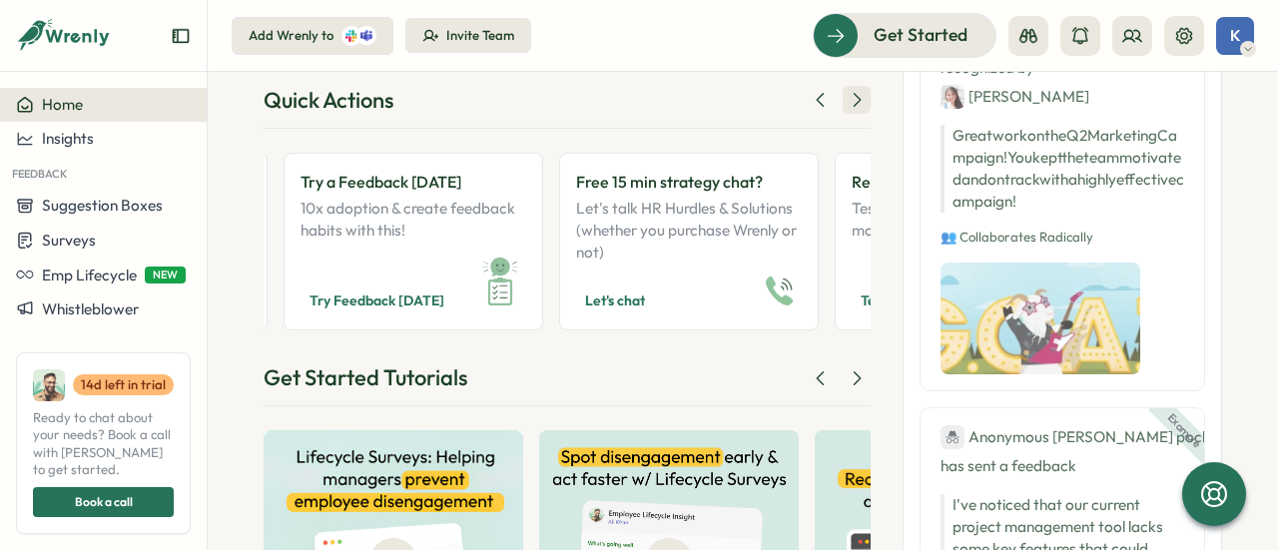
click at [848, 96] on icon at bounding box center [857, 100] width 20 height 20
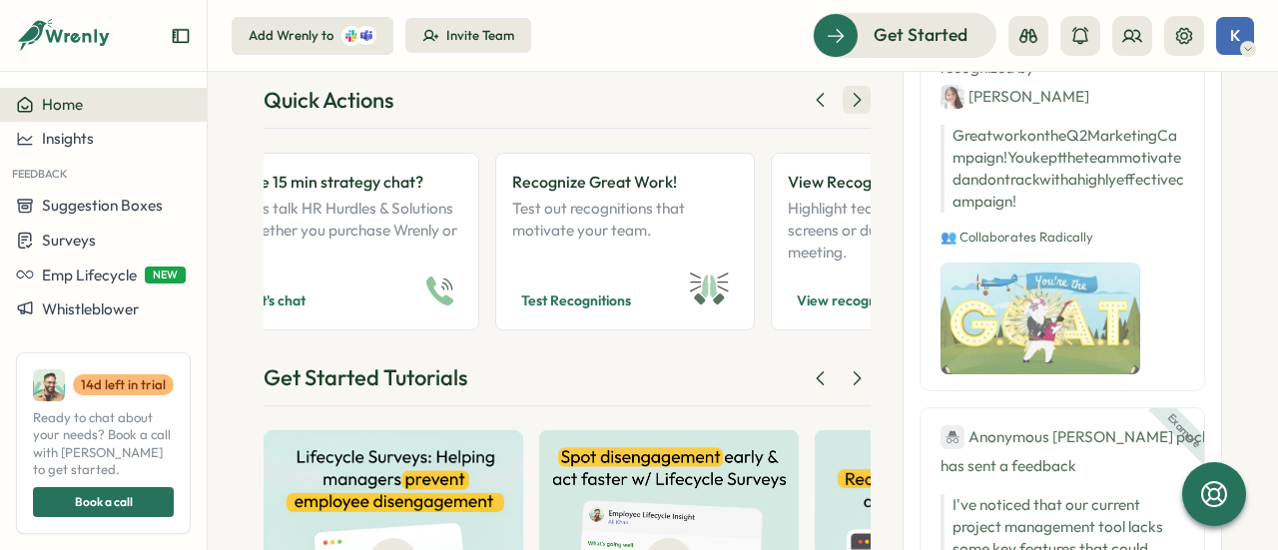
click at [848, 96] on icon at bounding box center [857, 100] width 20 height 20
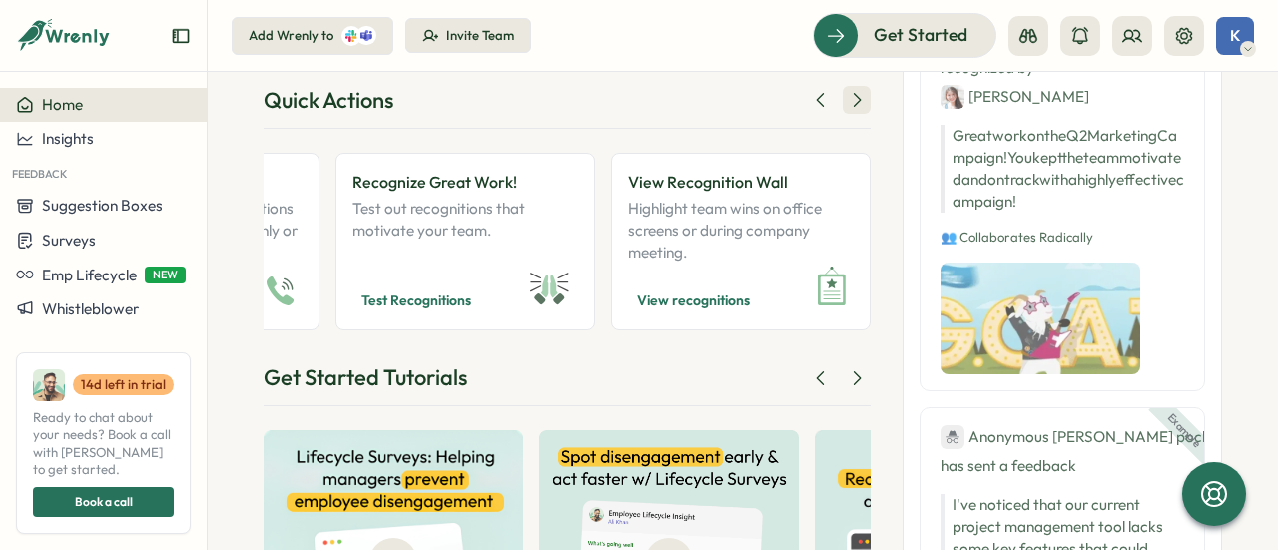
scroll to position [0, 1863]
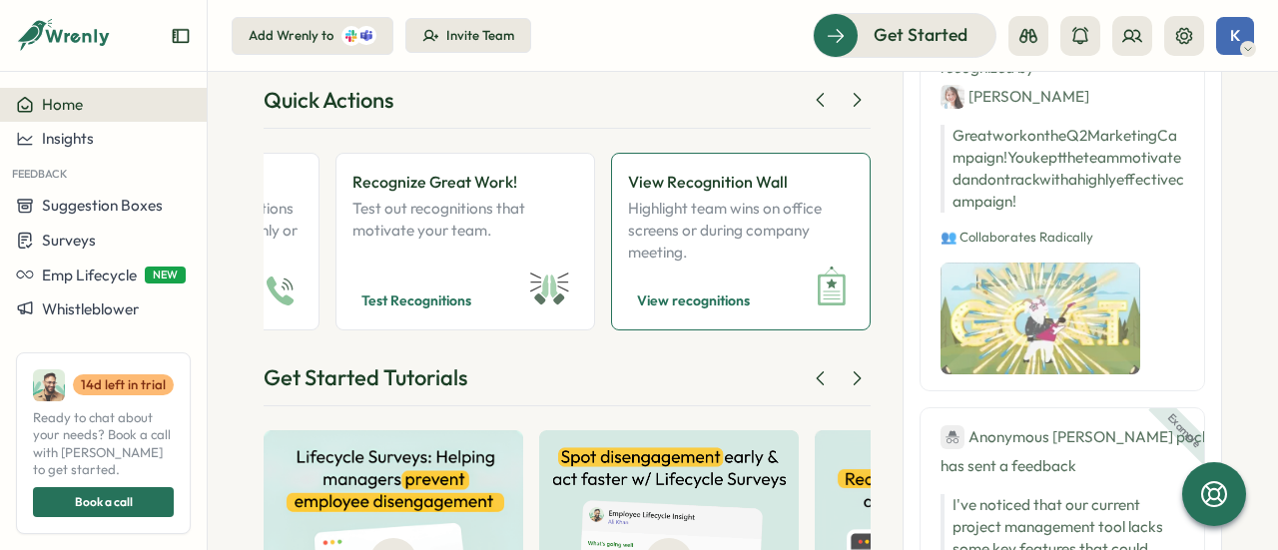
click at [744, 202] on p "Highlight team wins on office screens or during company meeting." at bounding box center [741, 231] width 226 height 66
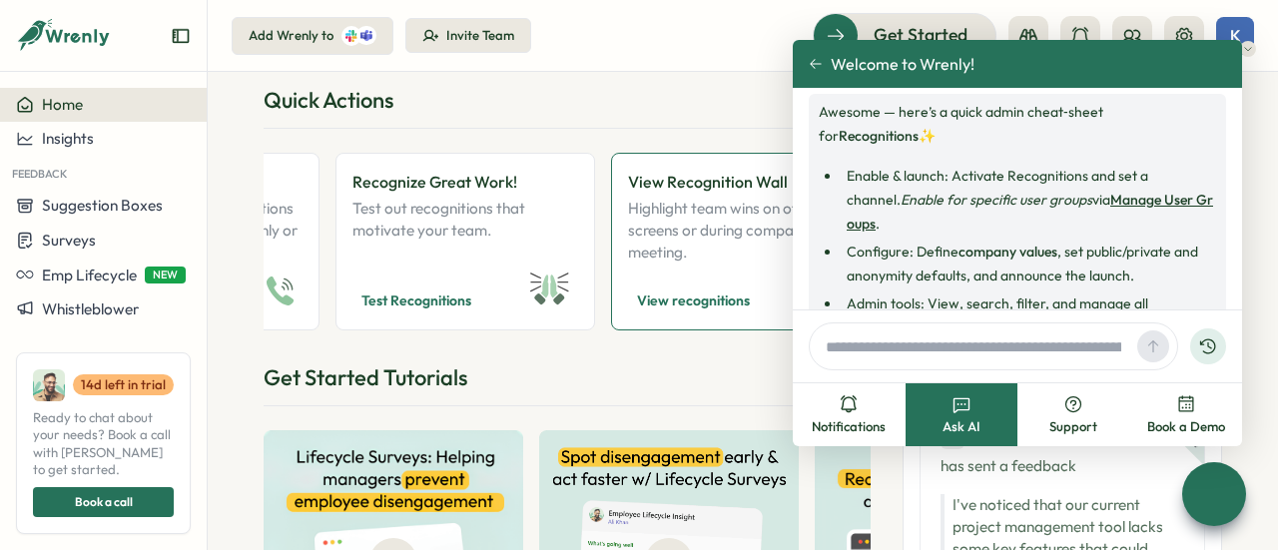
scroll to position [527, 0]
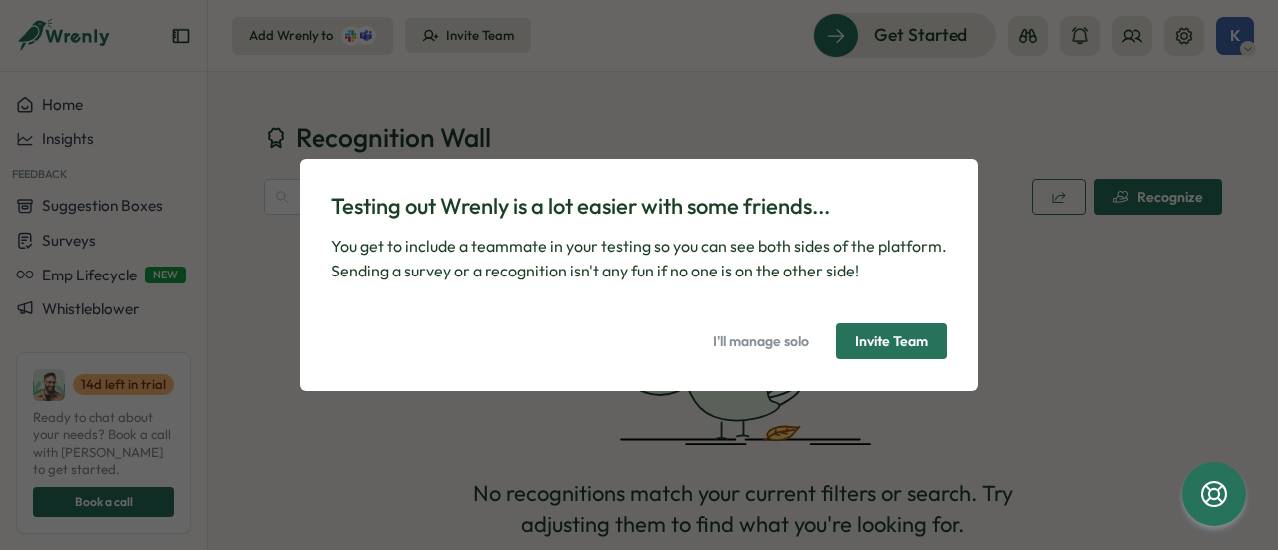
click at [887, 342] on span "Invite Team" at bounding box center [891, 341] width 73 height 34
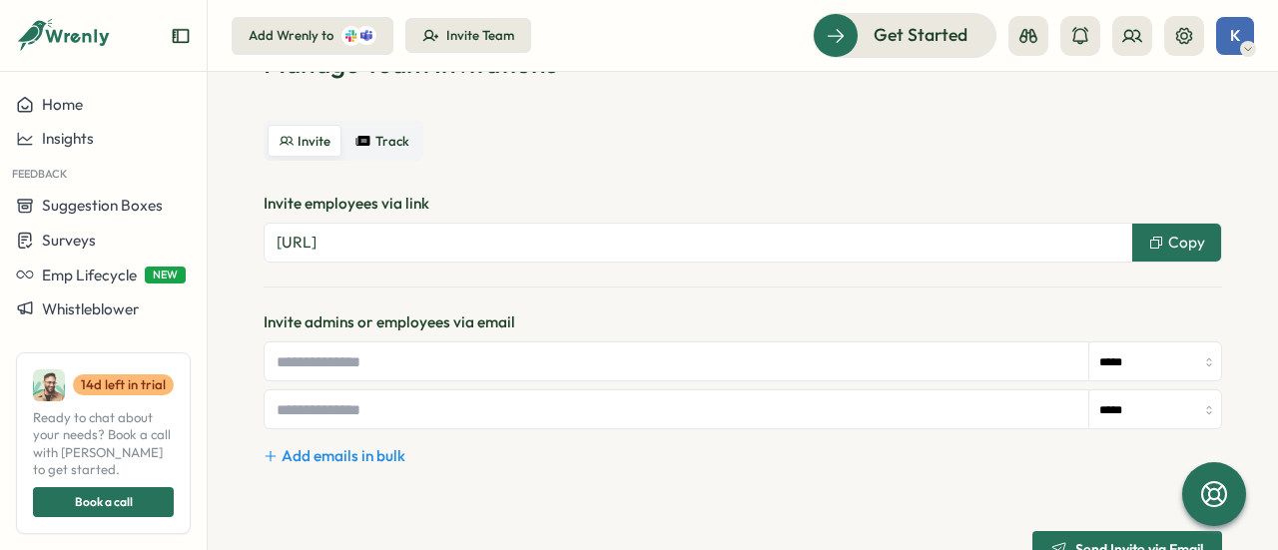
scroll to position [100, 0]
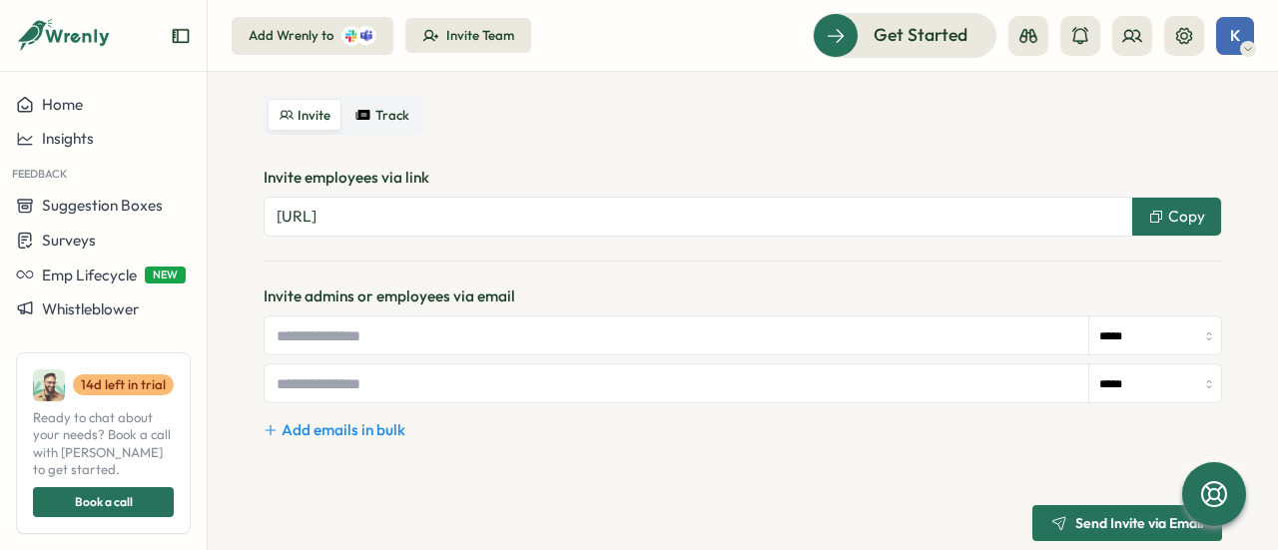
click at [479, 337] on input "text" at bounding box center [677, 335] width 825 height 38
type input "*"
click at [389, 326] on input "text" at bounding box center [677, 335] width 825 height 38
paste input "**********"
drag, startPoint x: 394, startPoint y: 336, endPoint x: 227, endPoint y: 336, distance: 167.7
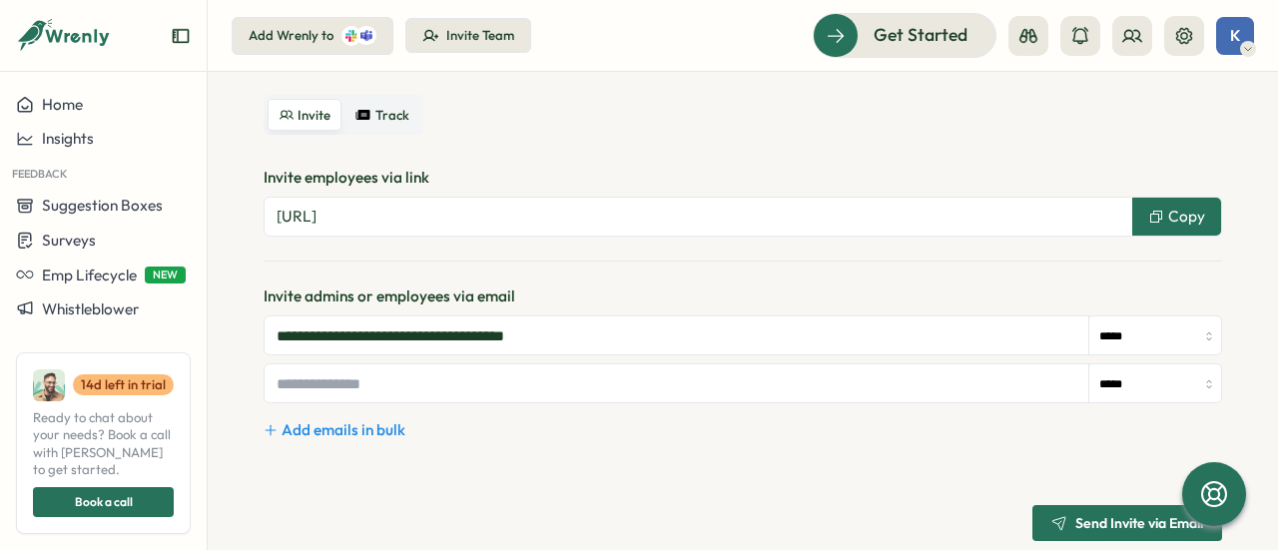
click at [238, 354] on section "**********" at bounding box center [743, 311] width 1070 height 478
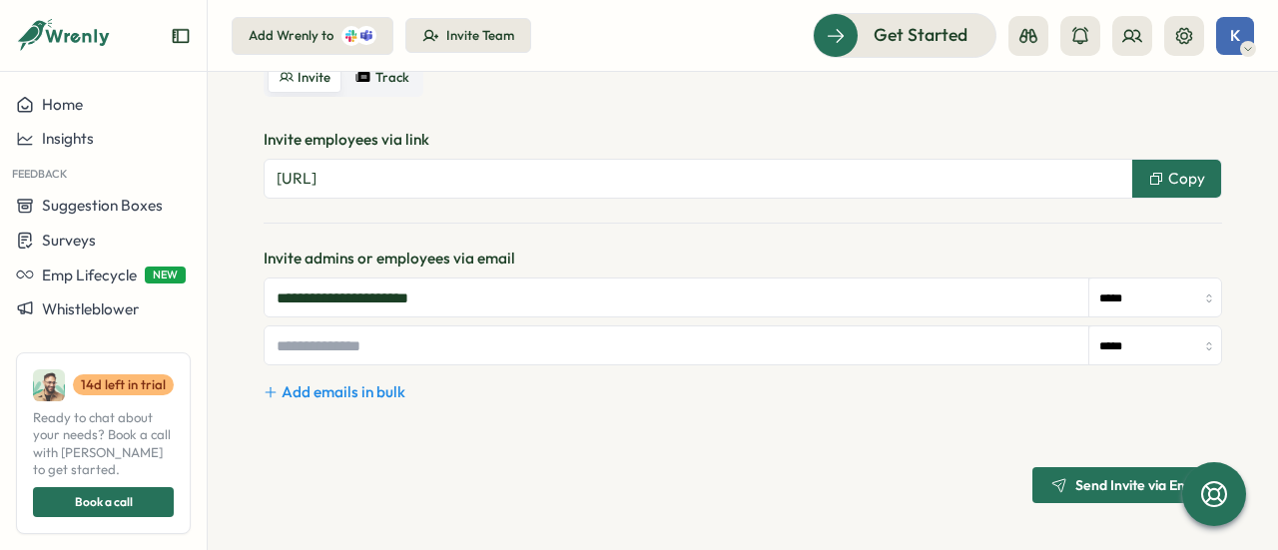
type input "**********"
click at [1100, 488] on span "Send Invite via Email" at bounding box center [1139, 485] width 128 height 14
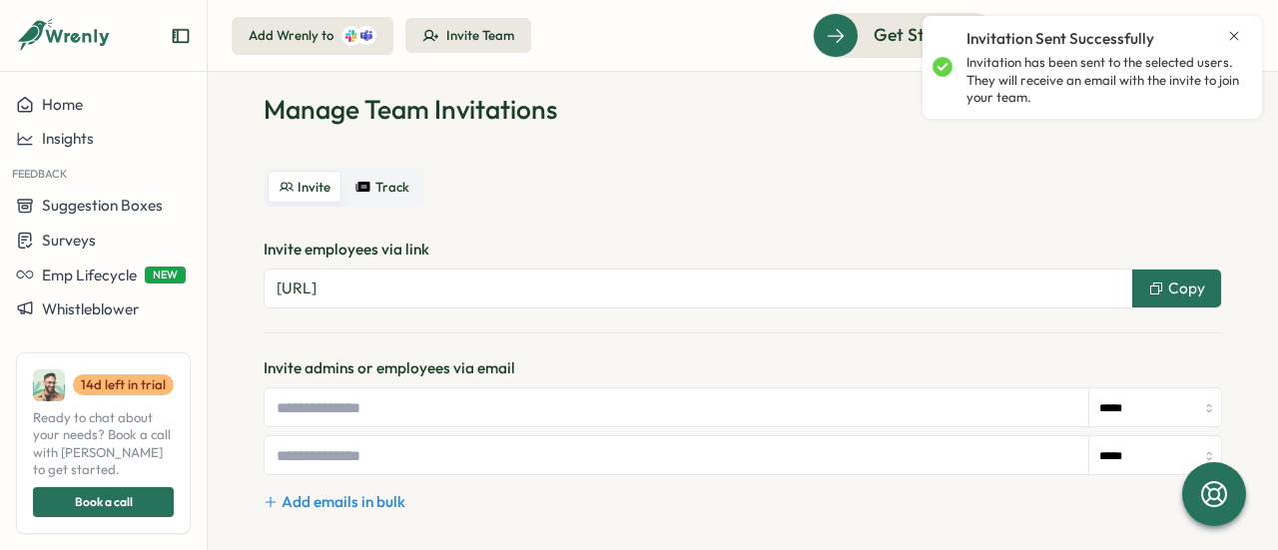
scroll to position [0, 0]
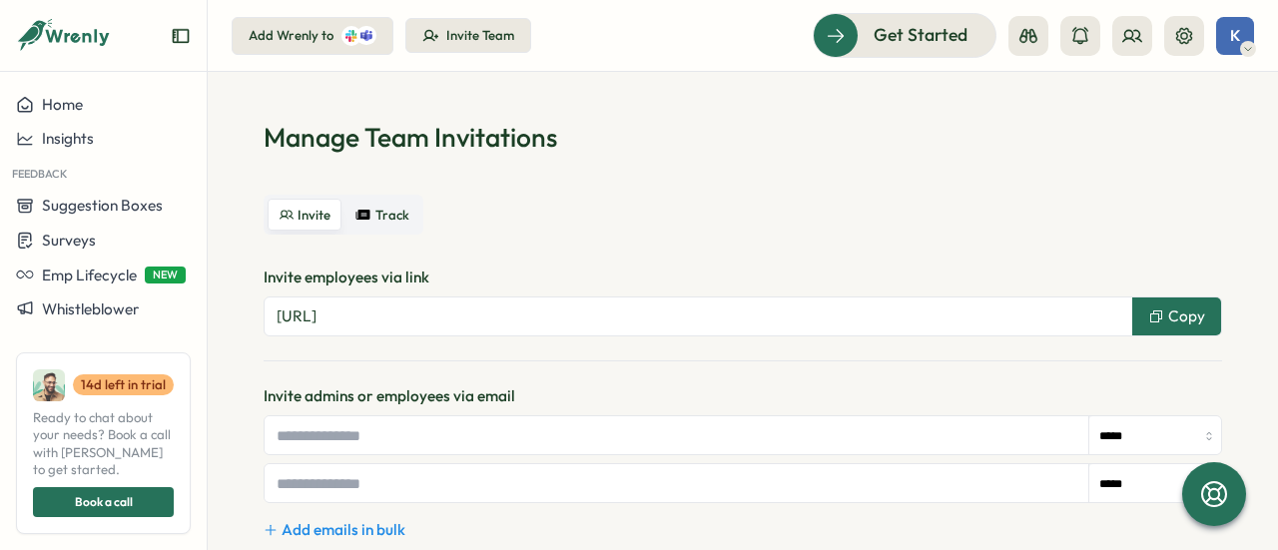
click at [399, 217] on span "Track" at bounding box center [392, 215] width 34 height 15
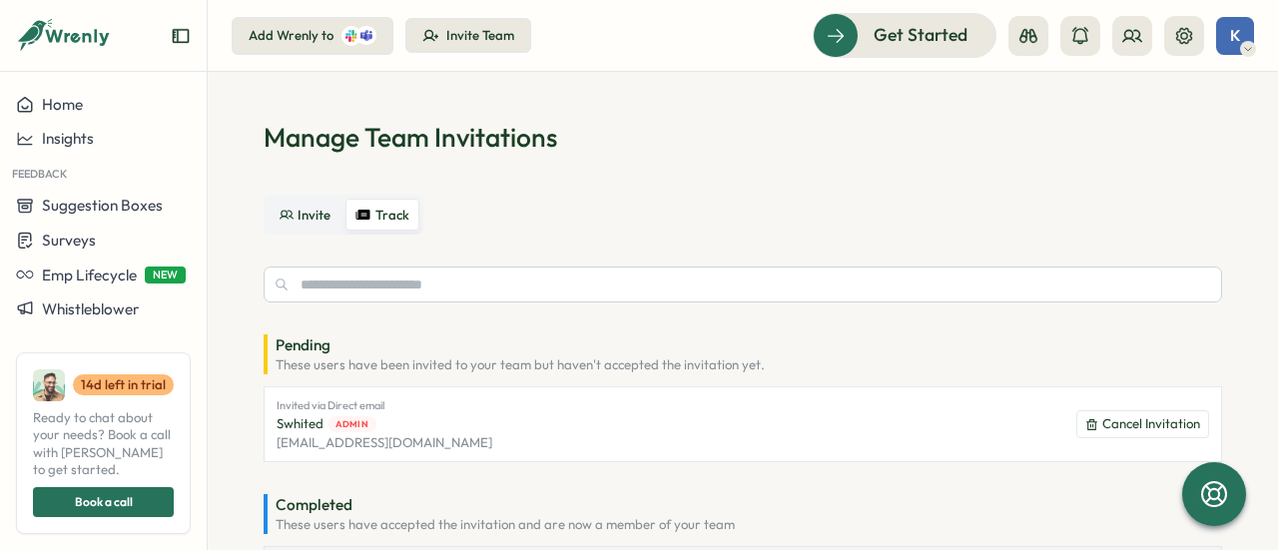
click at [299, 217] on span "Invite" at bounding box center [313, 215] width 33 height 15
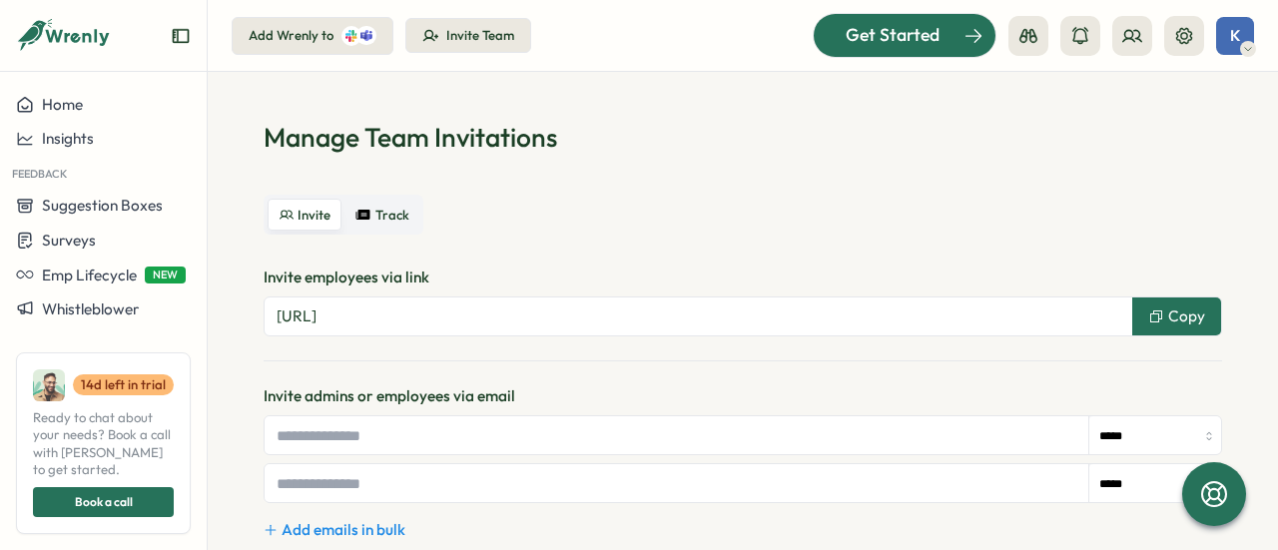
click at [868, 41] on span "Get Started" at bounding box center [893, 35] width 94 height 26
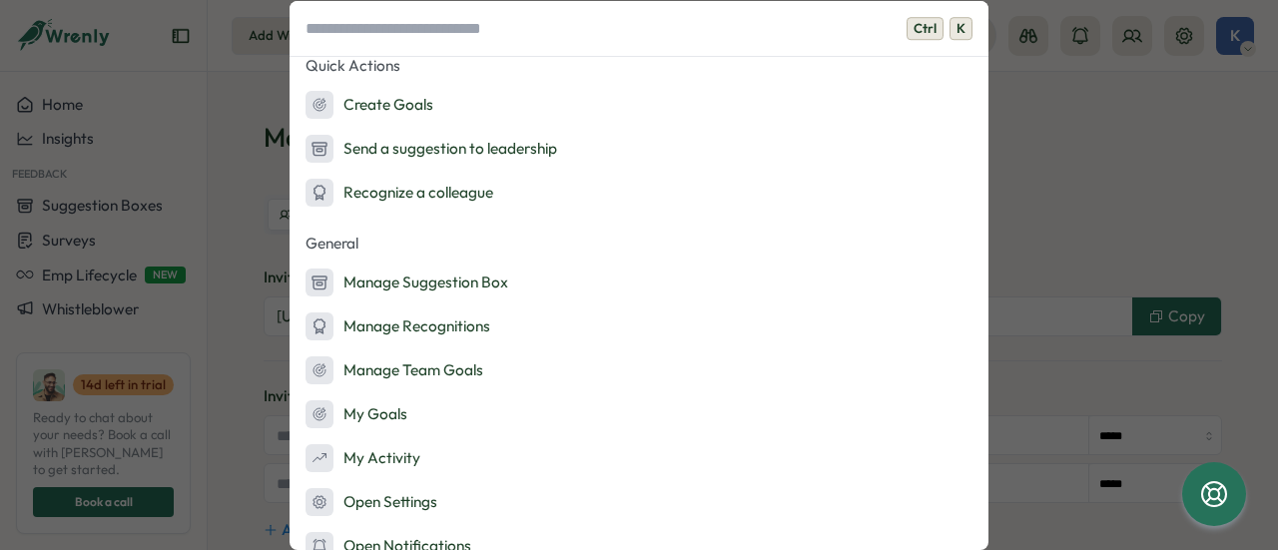
scroll to position [349, 0]
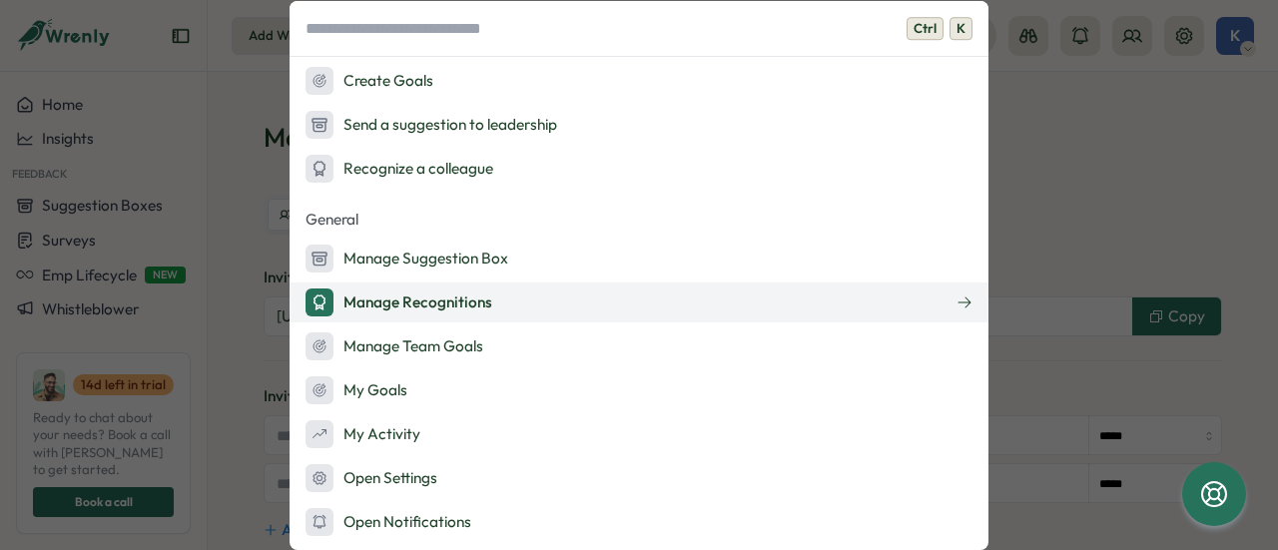
click at [484, 299] on div "Manage Recognitions" at bounding box center [398, 303] width 187 height 28
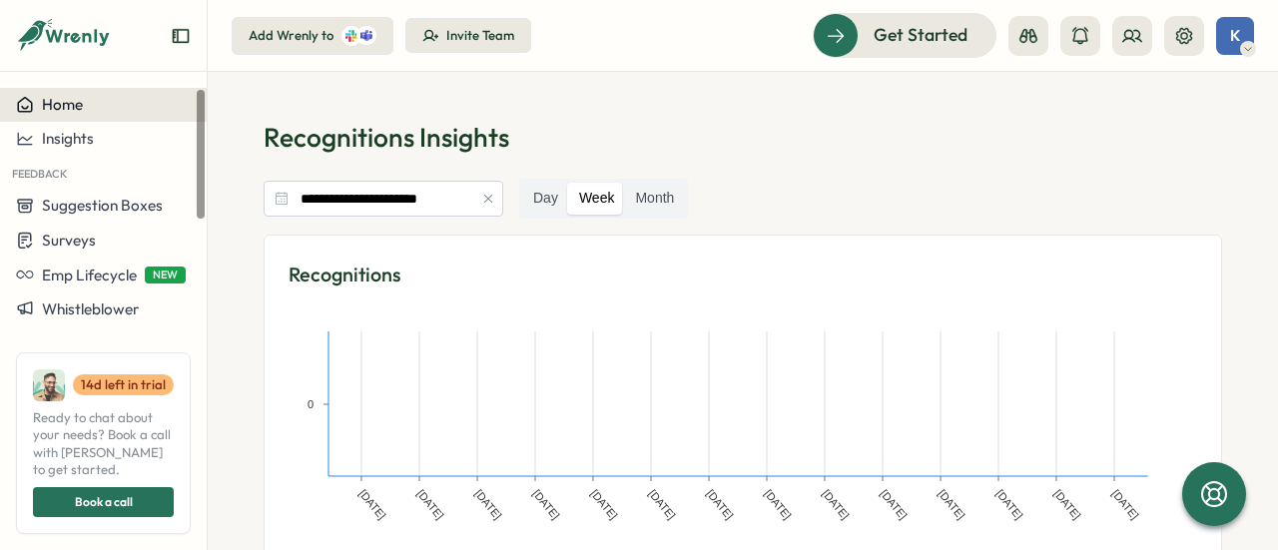
click at [106, 112] on div "Home" at bounding box center [103, 105] width 175 height 18
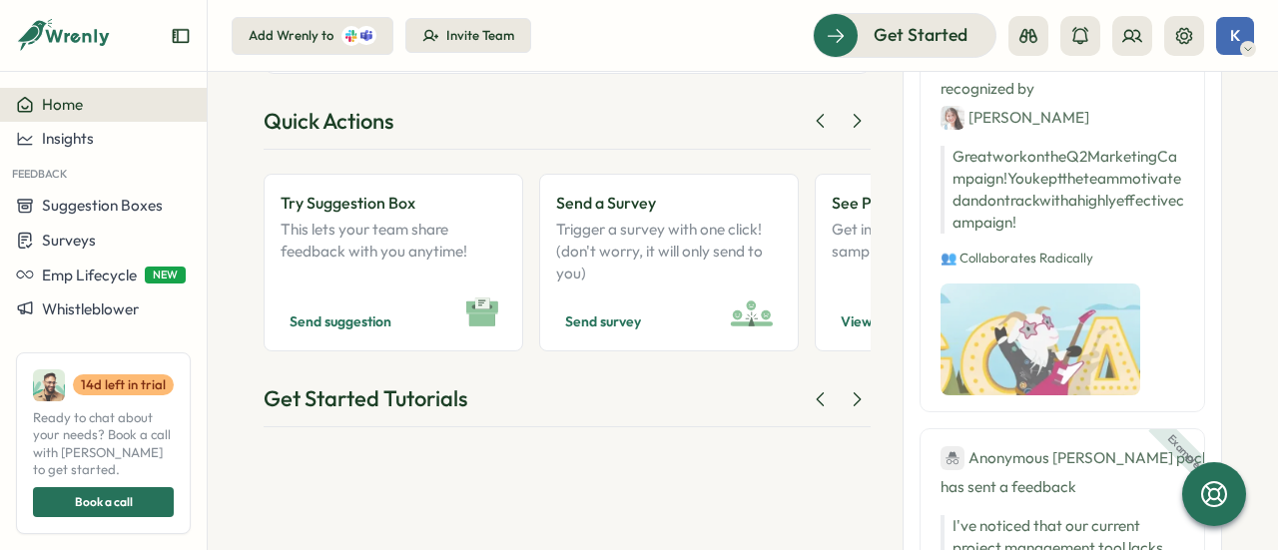
scroll to position [90, 0]
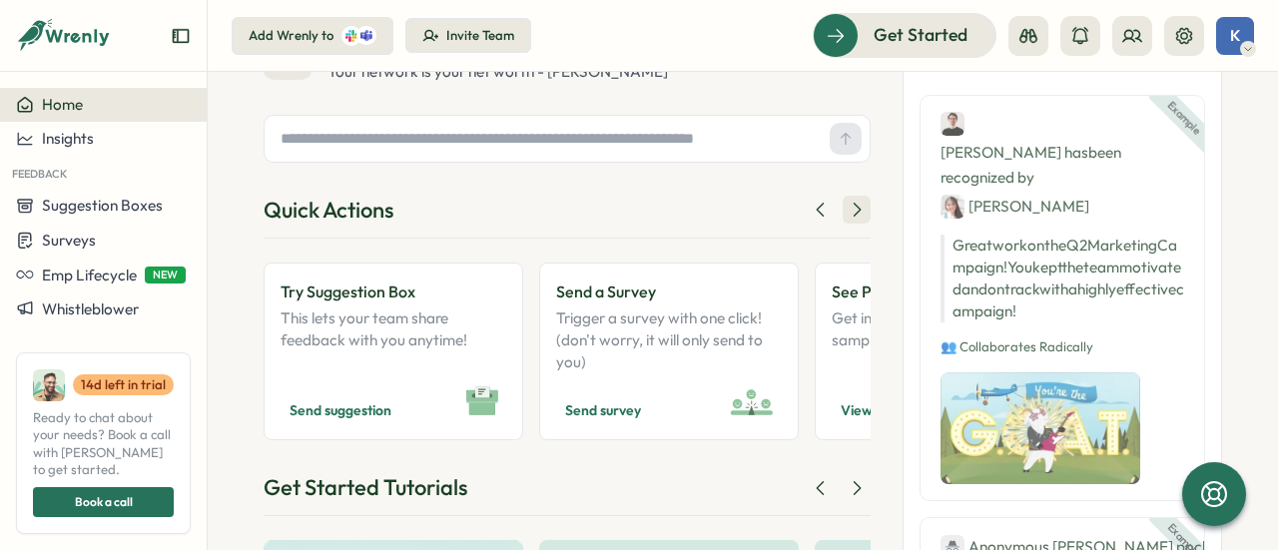
click at [857, 209] on icon at bounding box center [857, 210] width 20 height 20
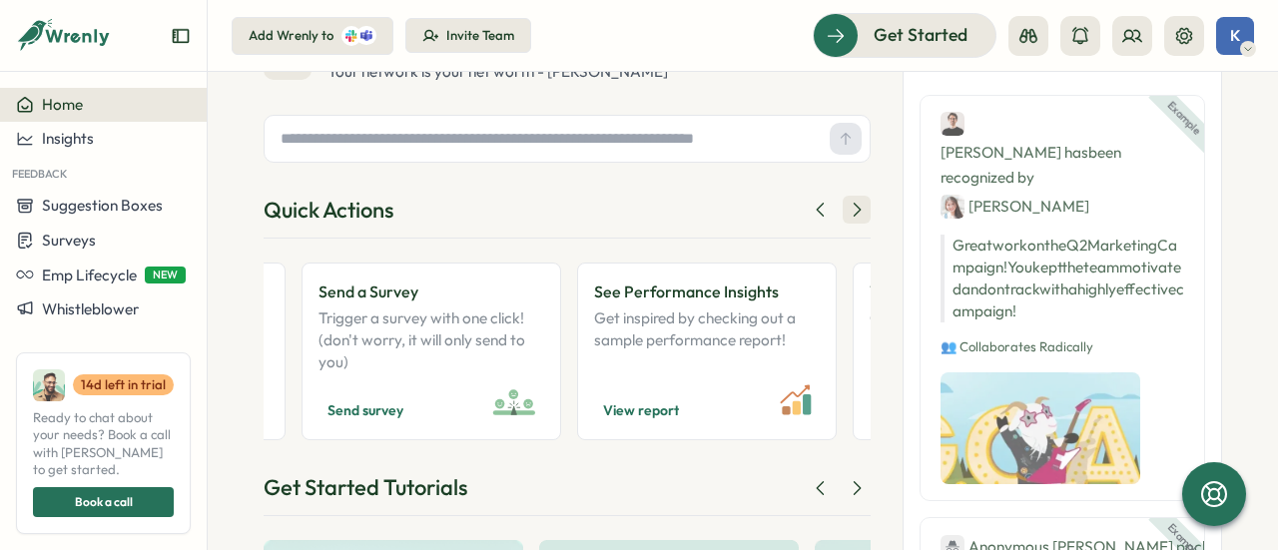
scroll to position [0, 339]
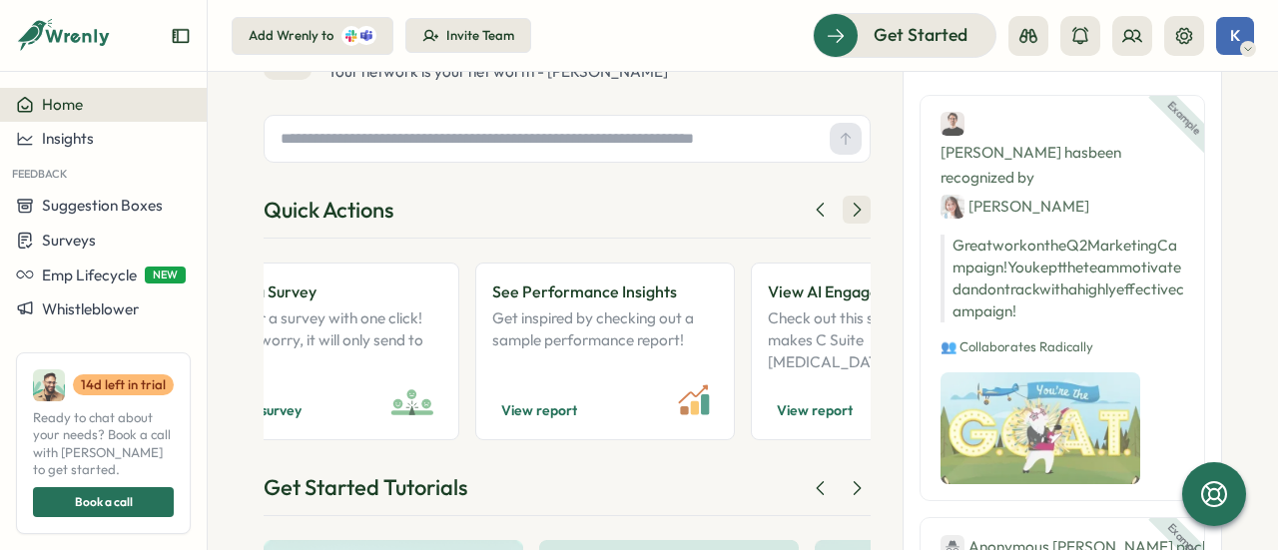
click at [857, 209] on icon at bounding box center [857, 210] width 20 height 20
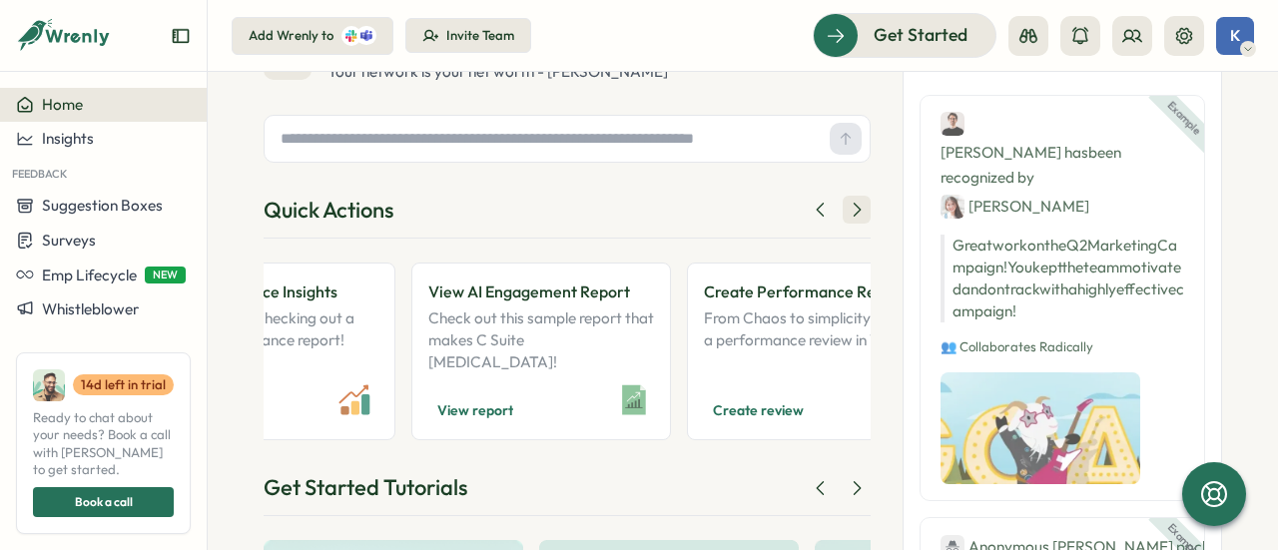
click at [857, 209] on icon at bounding box center [857, 210] width 20 height 20
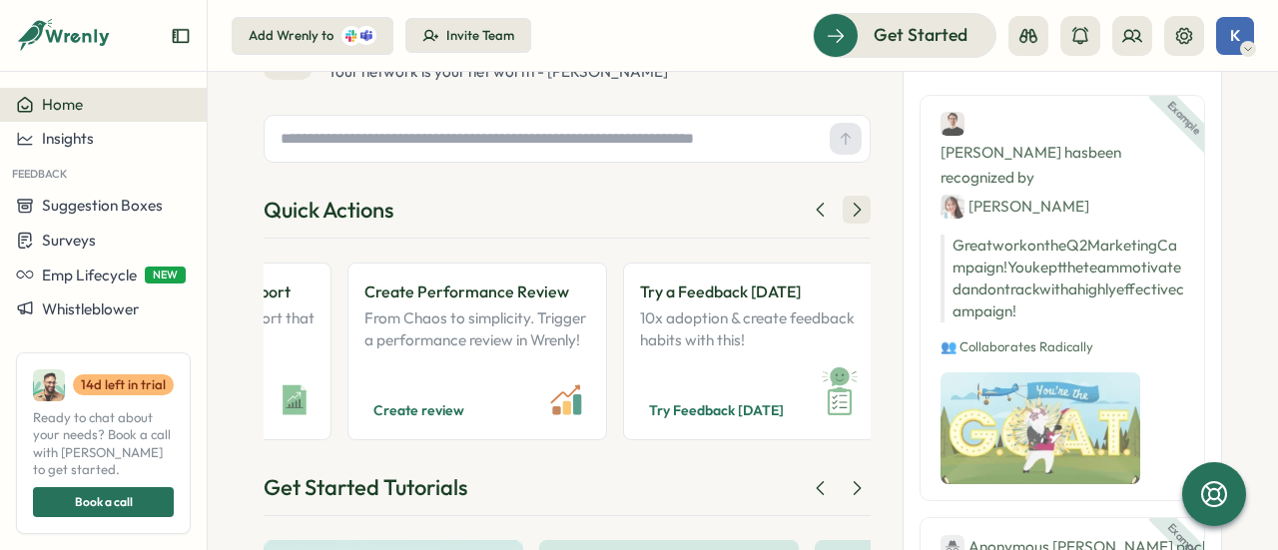
click at [859, 209] on icon at bounding box center [857, 210] width 20 height 20
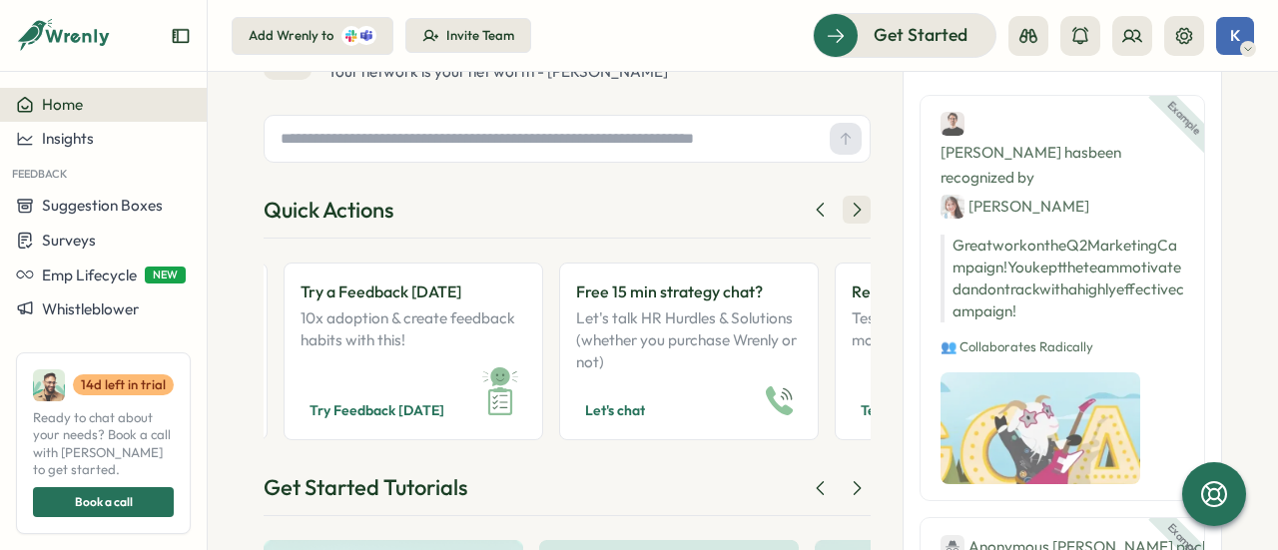
click at [859, 209] on icon at bounding box center [857, 210] width 20 height 20
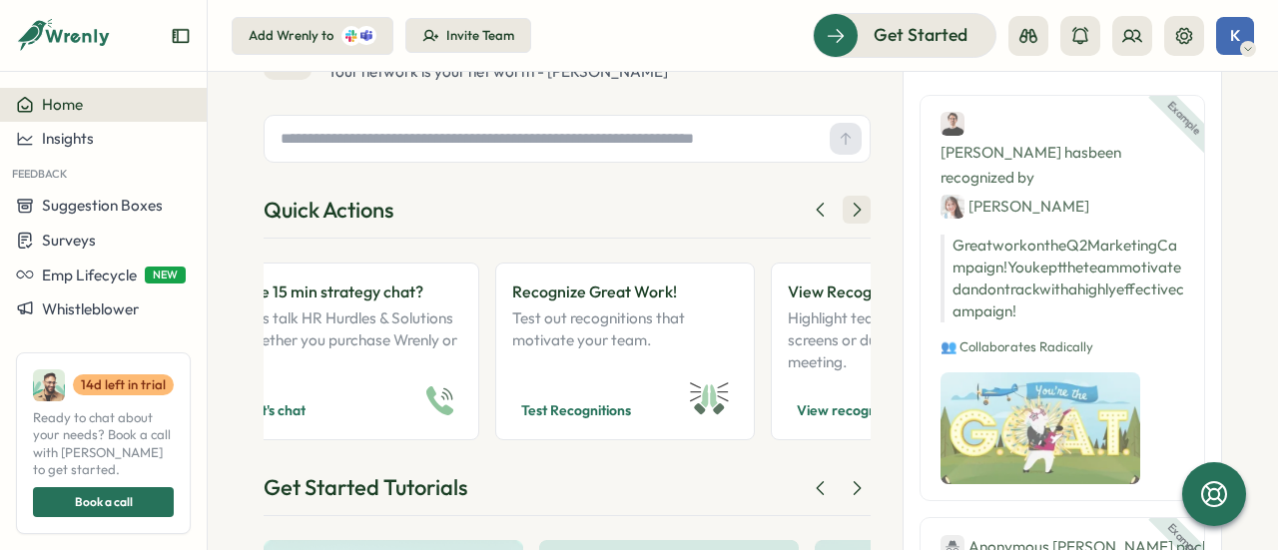
click at [859, 209] on icon at bounding box center [857, 210] width 20 height 20
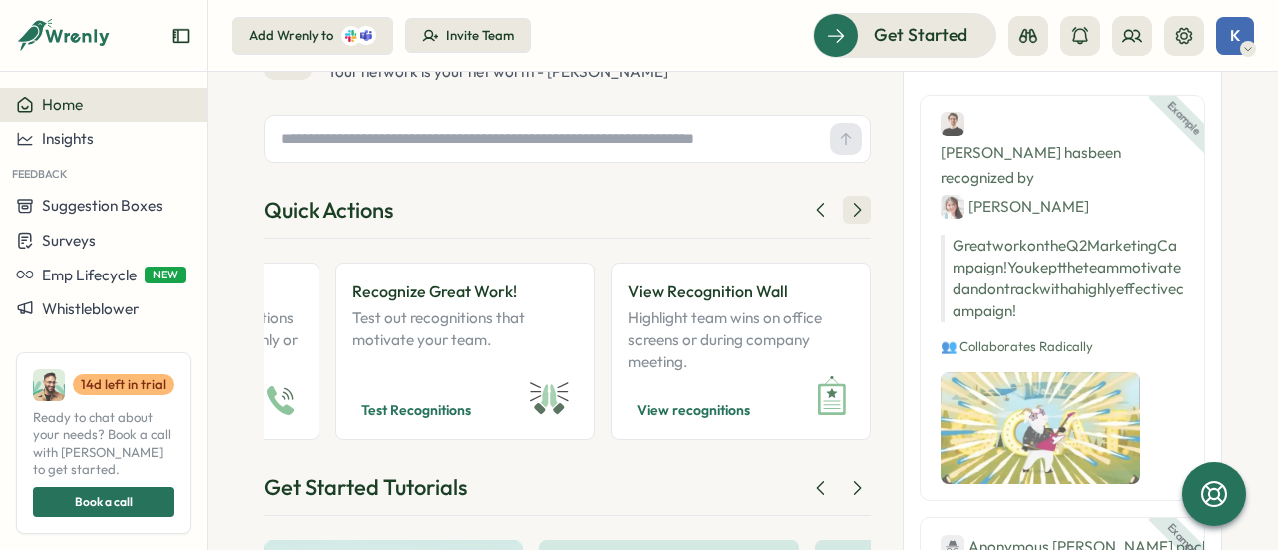
scroll to position [0, 1863]
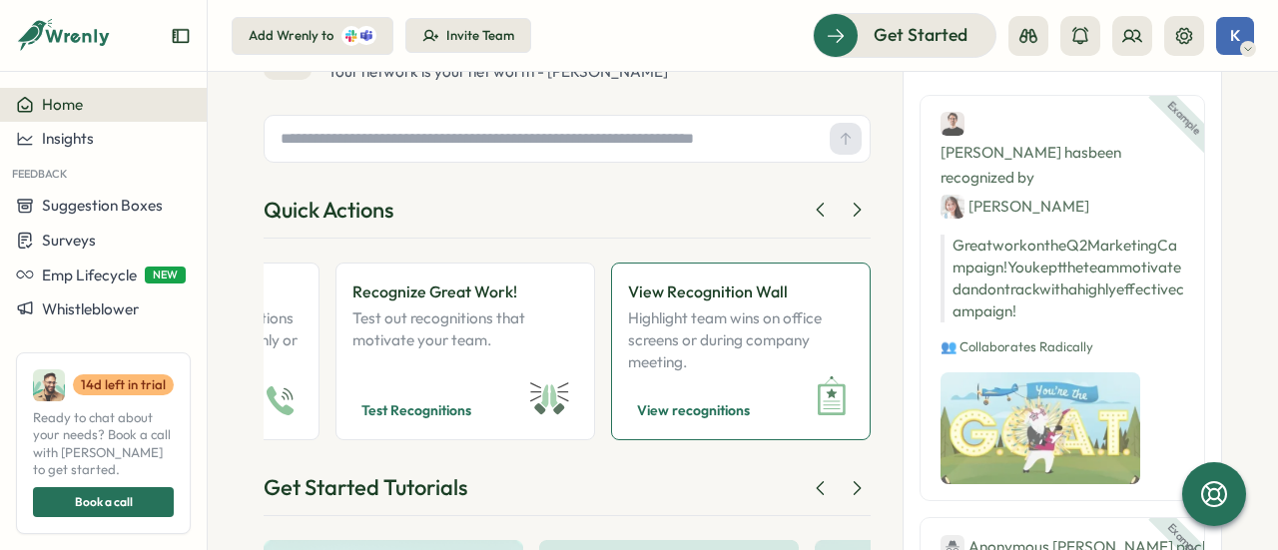
click at [721, 318] on p "Highlight team wins on office screens or during company meeting." at bounding box center [741, 340] width 226 height 66
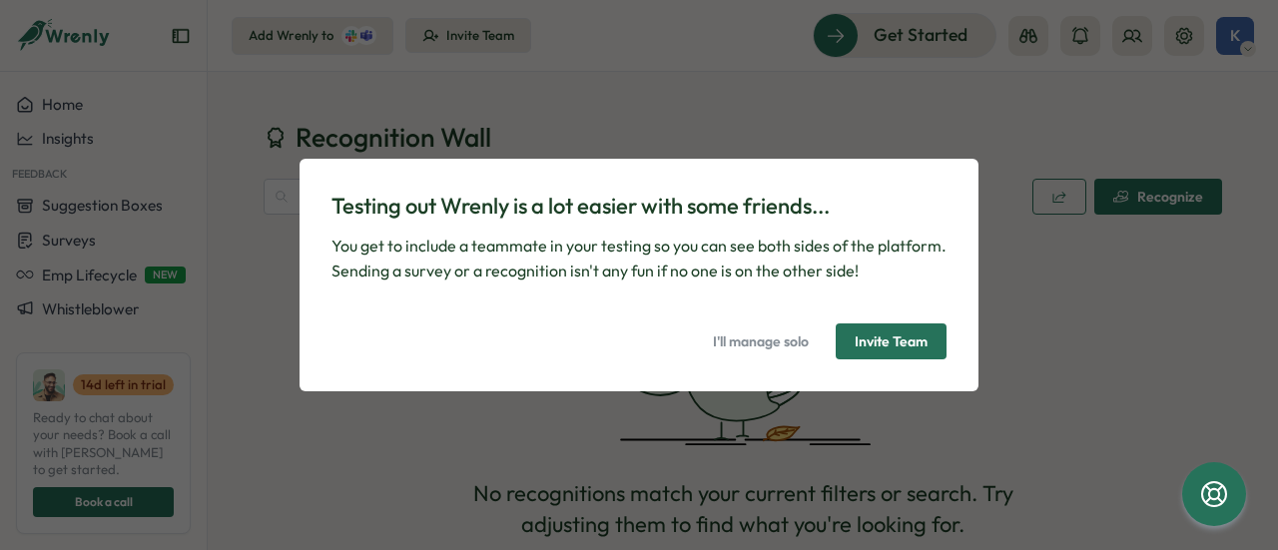
click at [900, 343] on span "Invite Team" at bounding box center [891, 341] width 73 height 34
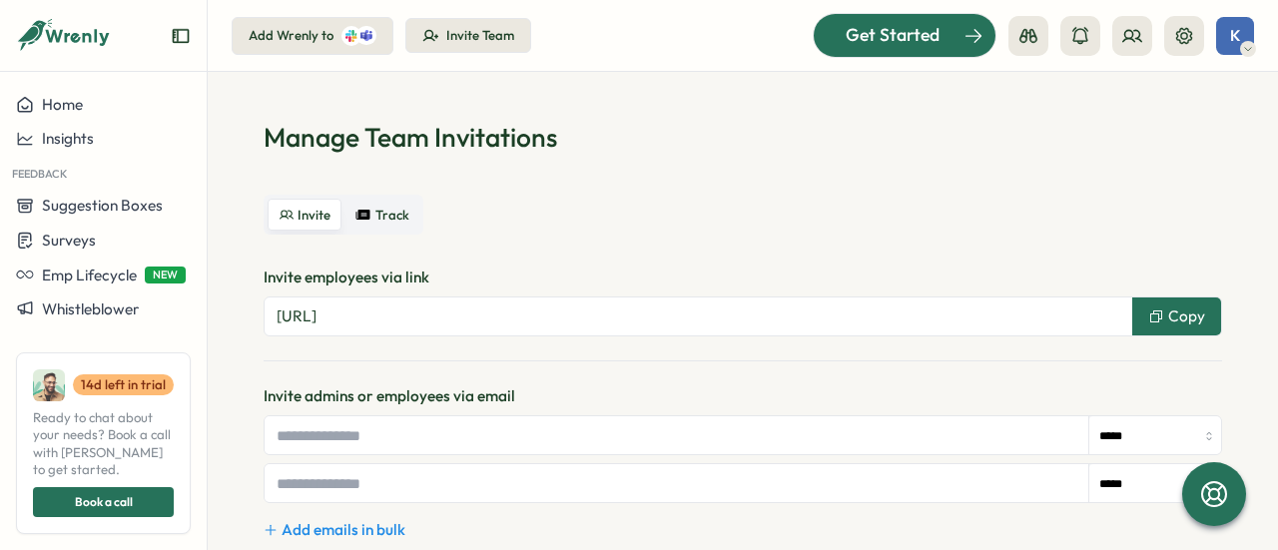
click at [902, 40] on span "Get Started" at bounding box center [893, 35] width 94 height 26
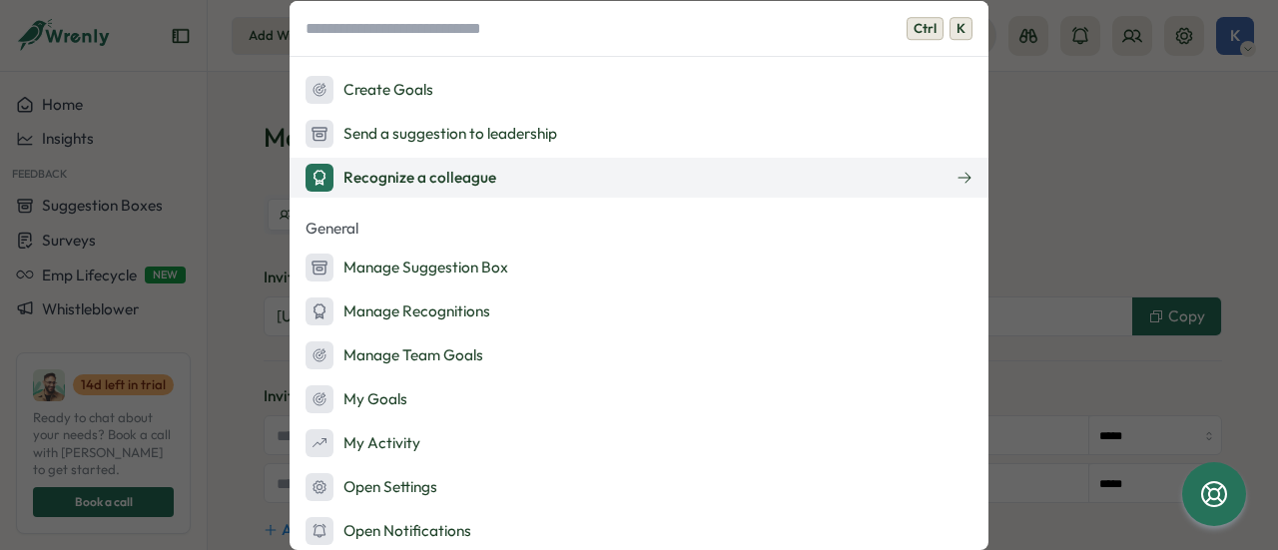
scroll to position [349, 0]
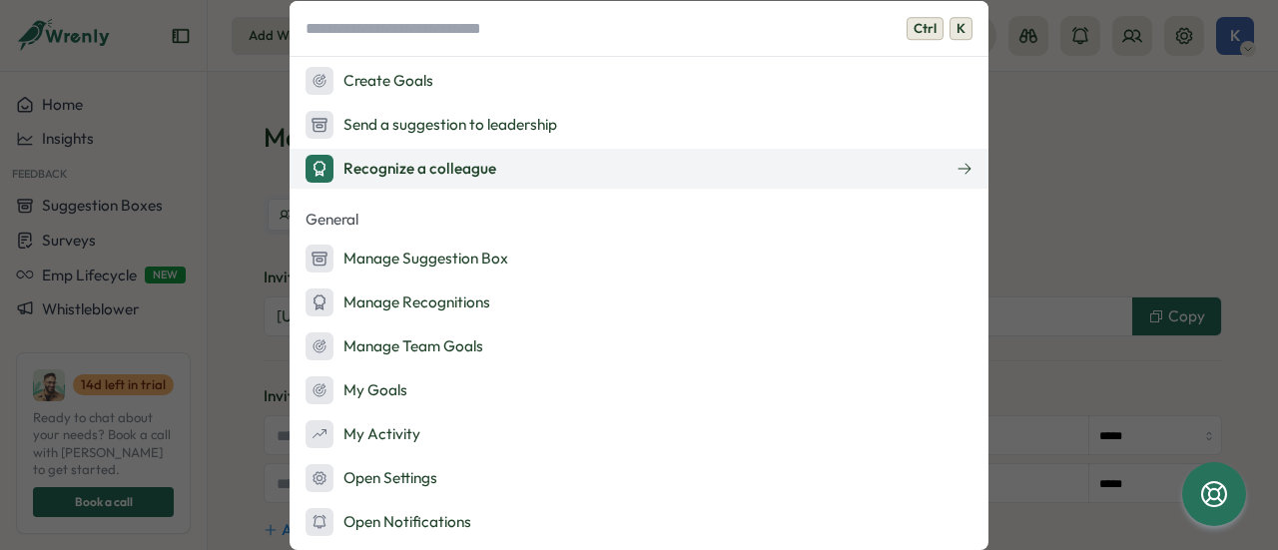
click at [411, 172] on div "Recognize a colleague" at bounding box center [400, 169] width 191 height 28
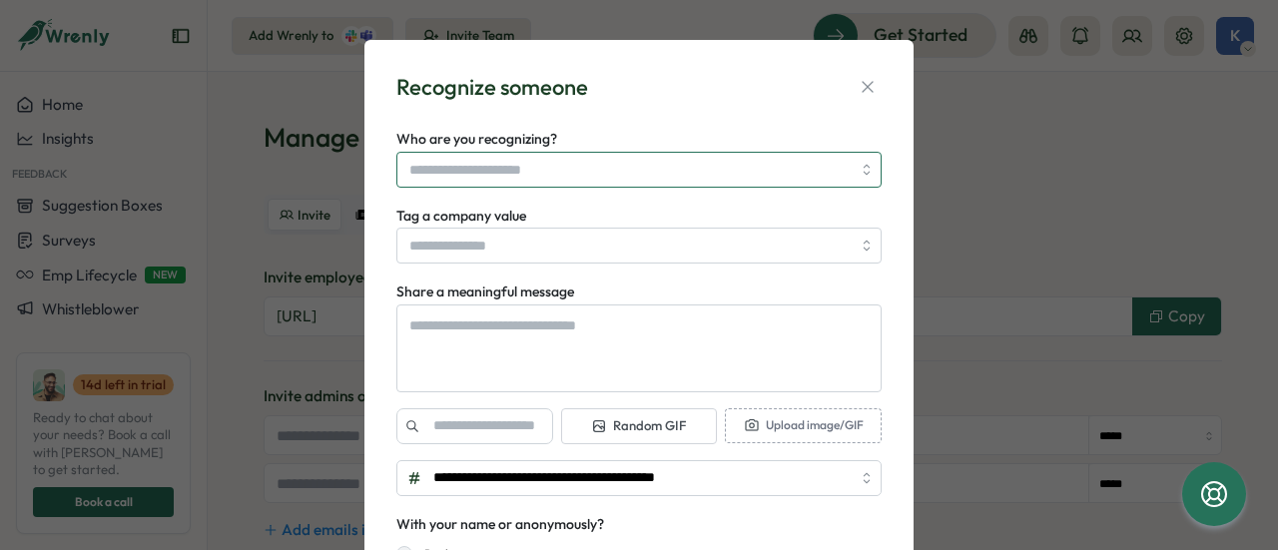
click at [491, 169] on input "Who are you recognizing?" at bounding box center [629, 170] width 441 height 34
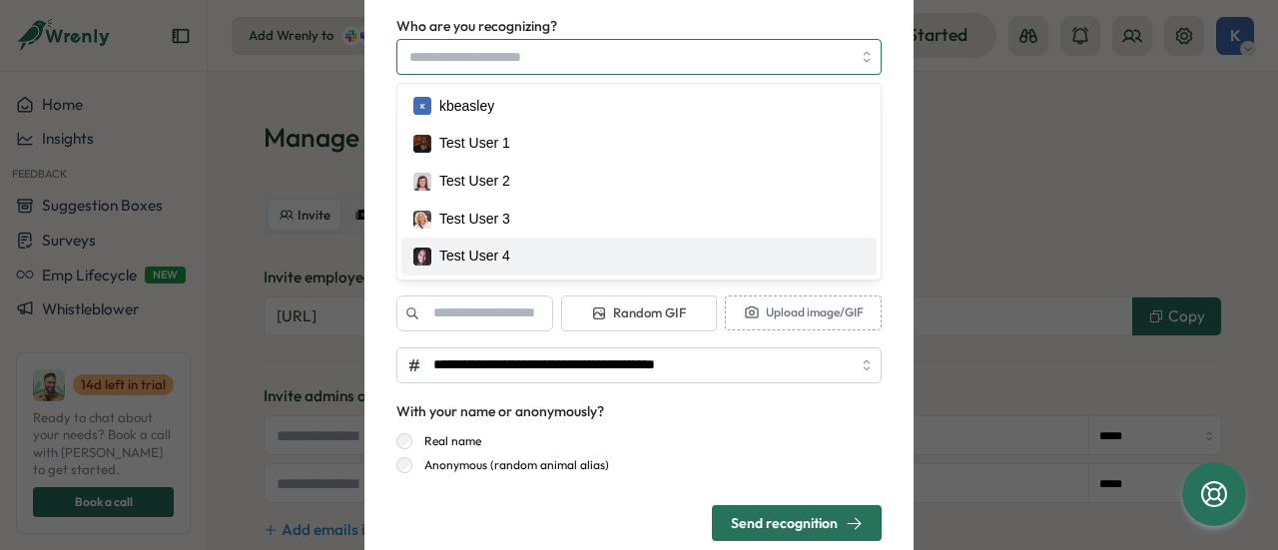
scroll to position [176, 0]
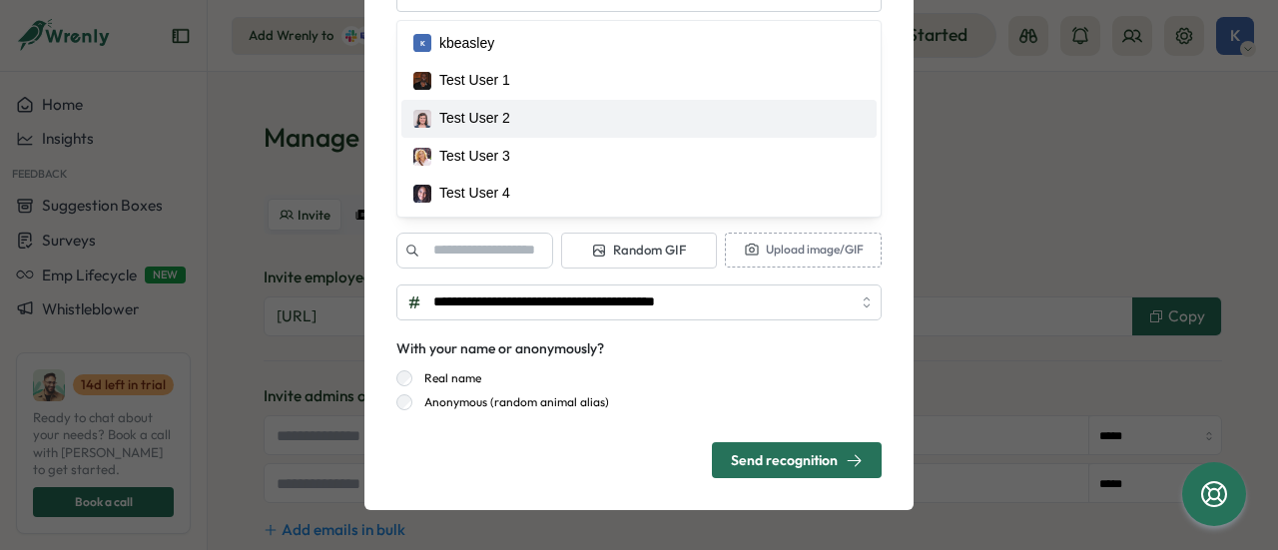
click at [374, 112] on div "**********" at bounding box center [638, 187] width 549 height 646
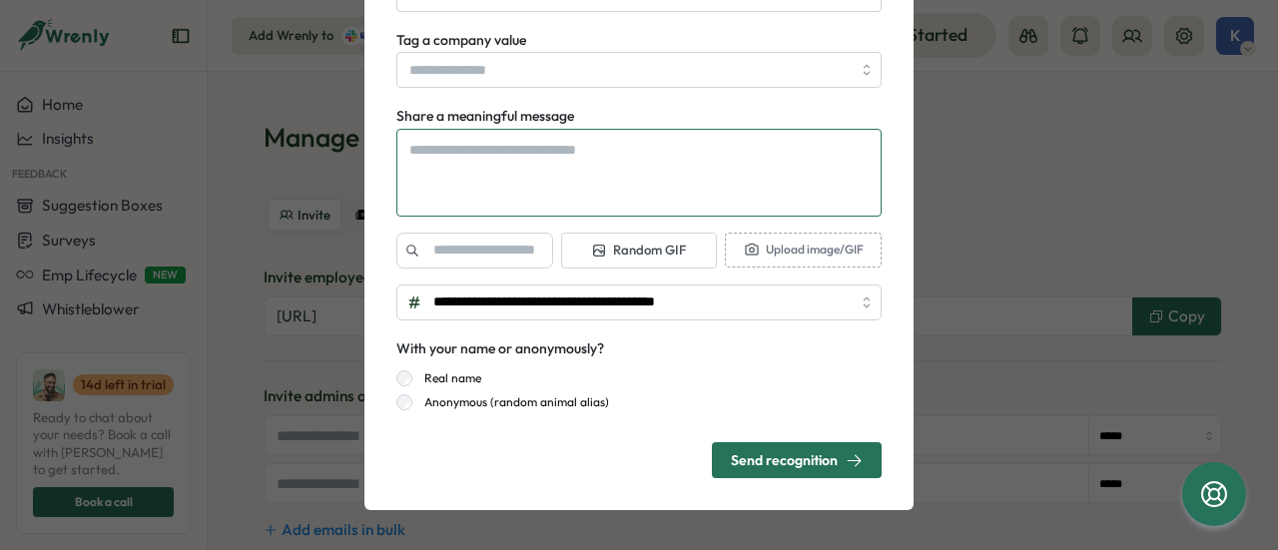
type textarea "*"
click at [613, 174] on textarea "Share a meaningful message" at bounding box center [638, 172] width 485 height 87
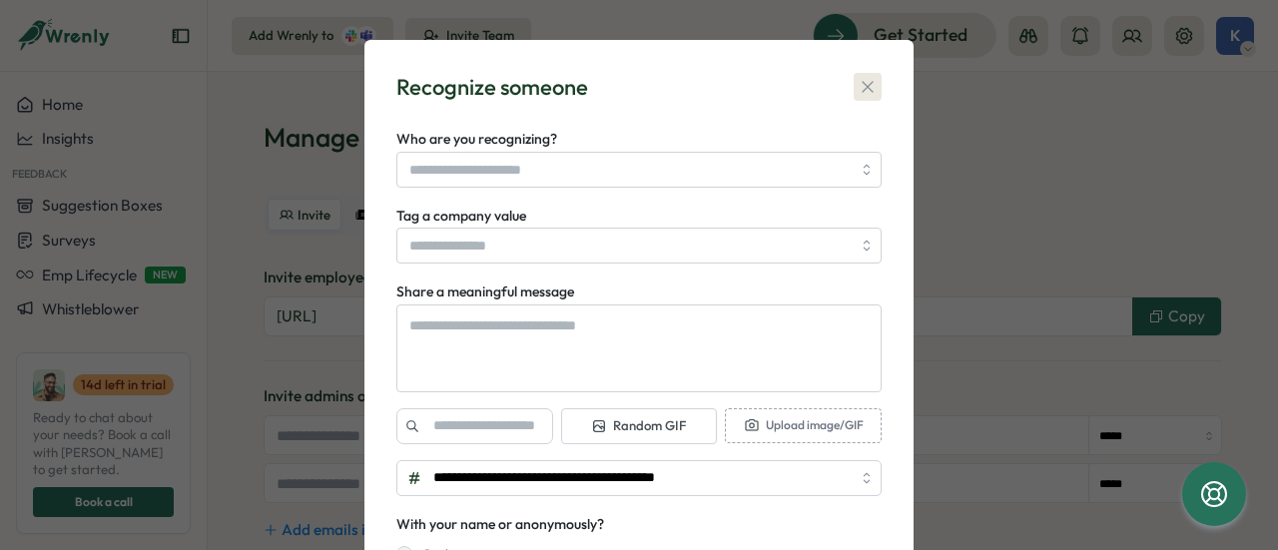
click at [870, 75] on button "button" at bounding box center [868, 87] width 28 height 28
